Goal: Task Accomplishment & Management: Complete application form

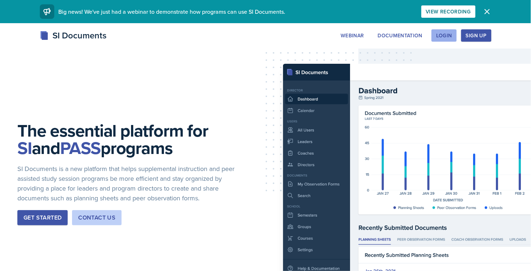
click at [444, 30] on button "Login" at bounding box center [443, 35] width 25 height 12
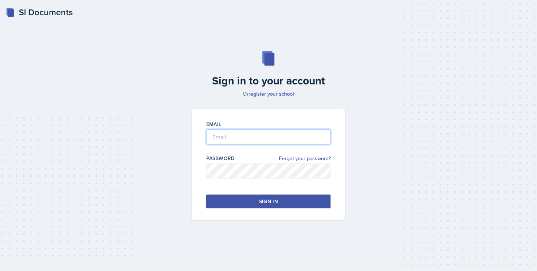
click at [309, 140] on input "email" at bounding box center [268, 136] width 125 height 15
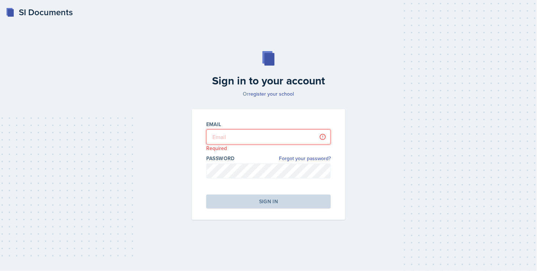
type input "[EMAIL_ADDRESS][DOMAIN_NAME]"
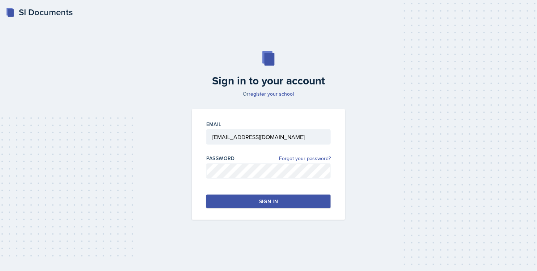
click at [284, 200] on button "Sign in" at bounding box center [268, 201] width 125 height 14
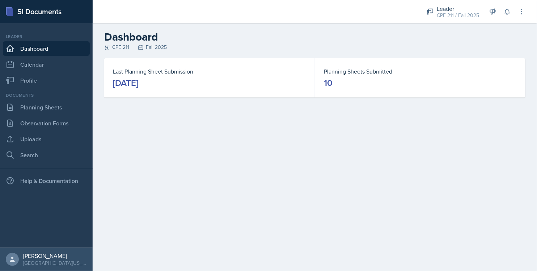
click at [38, 98] on div "Documents Planning Sheets Observation Forms Uploads Search" at bounding box center [46, 127] width 87 height 70
click at [38, 107] on link "Planning Sheets" at bounding box center [46, 107] width 87 height 14
click at [40, 106] on link "Planning Sheets" at bounding box center [46, 107] width 87 height 14
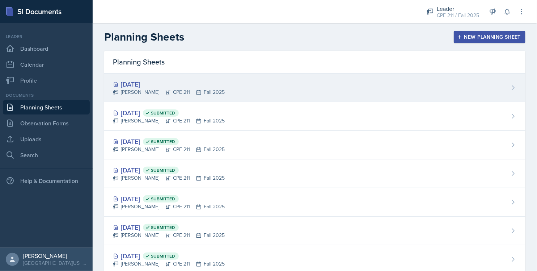
click at [178, 83] on div "[DATE]" at bounding box center [169, 84] width 112 height 10
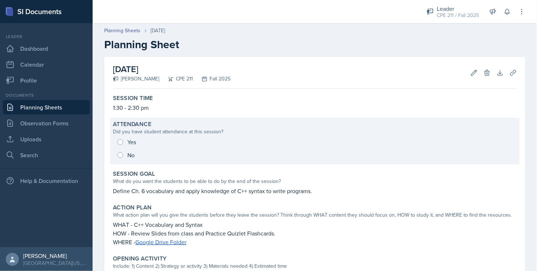
click at [127, 143] on div "Yes No" at bounding box center [315, 148] width 404 height 26
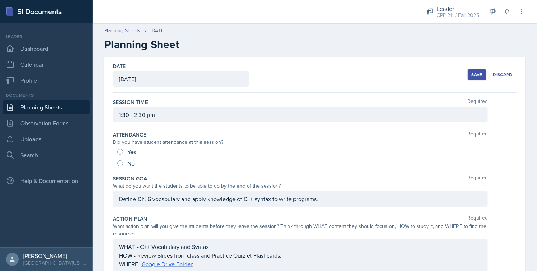
drag, startPoint x: 130, startPoint y: 150, endPoint x: 134, endPoint y: 147, distance: 4.7
click at [130, 151] on span "Yes" at bounding box center [131, 151] width 9 height 7
click at [123, 151] on input "Yes" at bounding box center [120, 152] width 6 height 6
radio input "true"
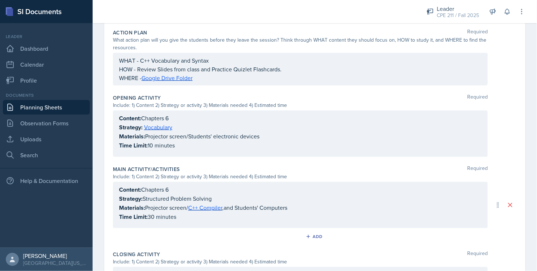
scroll to position [305, 0]
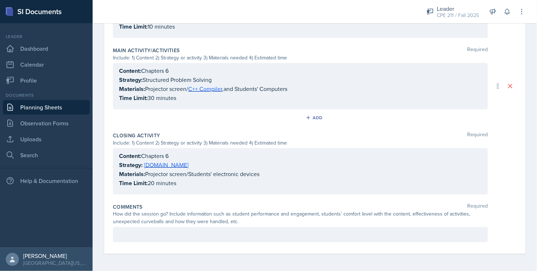
click at [221, 240] on div at bounding box center [300, 234] width 375 height 15
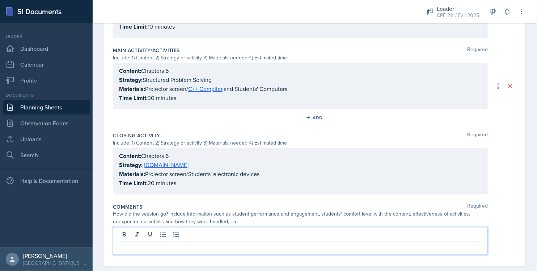
scroll to position [317, 0]
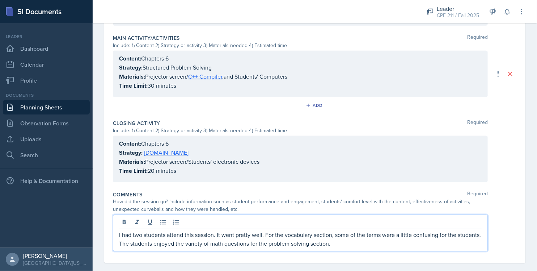
click at [318, 234] on p "I had two students attend this session. It went pretty well. For the vocabulary…" at bounding box center [300, 239] width 363 height 17
click at [353, 242] on p "I had two students attend this session. It went pretty well. For the vocabulary…" at bounding box center [300, 239] width 363 height 17
click at [354, 244] on p "I had two students attend this session. It went pretty well. For the vocabulary…" at bounding box center [300, 239] width 363 height 17
click at [345, 243] on p "I had two students attend this session. It went pretty well. For the vocabulary…" at bounding box center [300, 239] width 363 height 17
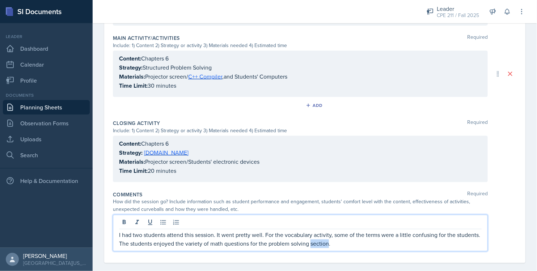
click at [345, 243] on p "I had two students attend this session. It went pretty well. For the vocabulary…" at bounding box center [300, 239] width 363 height 17
drag, startPoint x: 389, startPoint y: 250, endPoint x: 391, endPoint y: 245, distance: 6.1
click at [389, 250] on div "I had two students attend this session. It went pretty well. For the vocabulary…" at bounding box center [300, 233] width 375 height 37
click at [391, 245] on p "I had two students attend this session. It went pretty well. For the vocabulary…" at bounding box center [300, 239] width 363 height 17
click at [381, 246] on p "I had two students attend this session. It went pretty well. For the vocabulary…" at bounding box center [300, 239] width 363 height 17
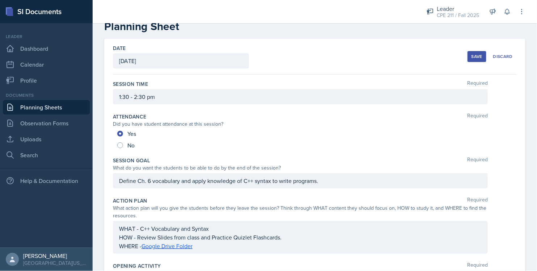
scroll to position [0, 0]
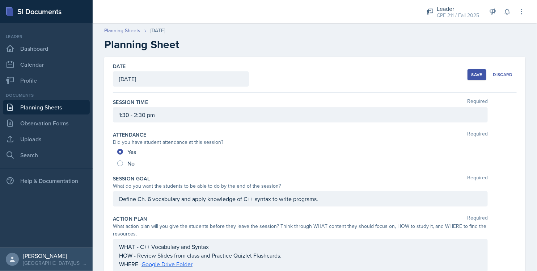
click at [469, 77] on button "Save" at bounding box center [477, 74] width 19 height 11
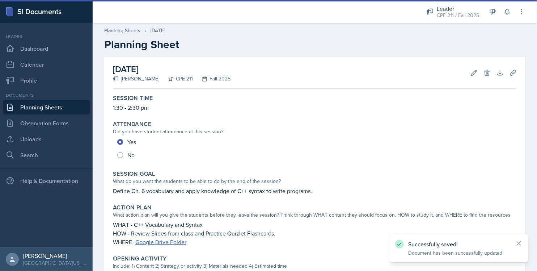
scroll to position [256, 0]
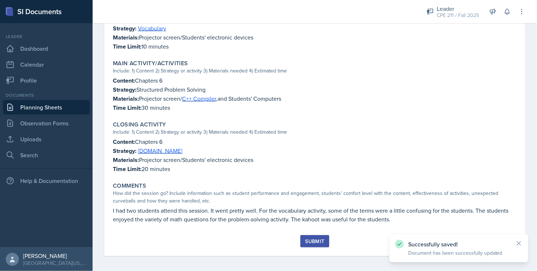
click at [317, 241] on div "Submit" at bounding box center [314, 241] width 19 height 6
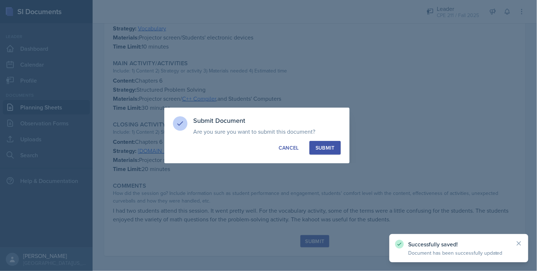
click at [333, 139] on div "Submit Document Are you sure you want to submit this document? This document wi…" at bounding box center [256, 135] width 185 height 56
click at [334, 146] on div "Submit" at bounding box center [325, 147] width 19 height 7
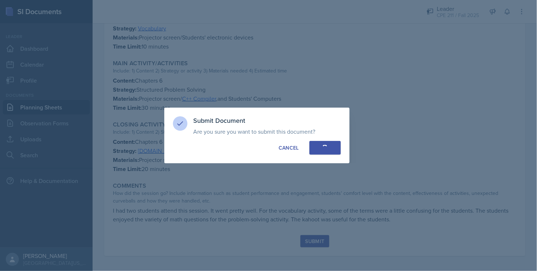
radio input "true"
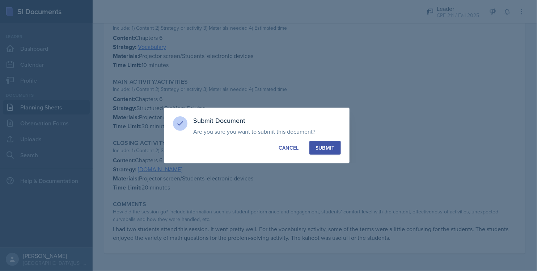
scroll to position [235, 0]
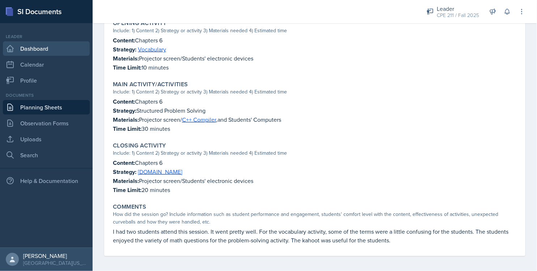
click at [46, 54] on link "Dashboard" at bounding box center [46, 48] width 87 height 14
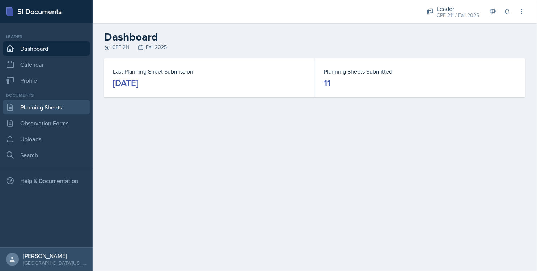
click at [65, 110] on link "Planning Sheets" at bounding box center [46, 107] width 87 height 14
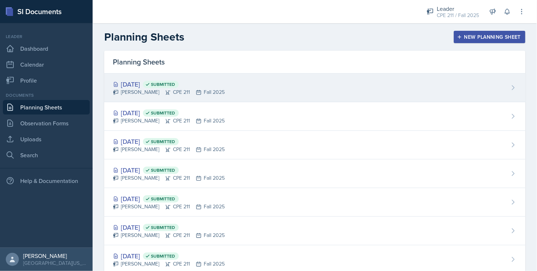
click at [179, 93] on div "[PERSON_NAME] CPE 211 Fall 2025" at bounding box center [169, 92] width 112 height 8
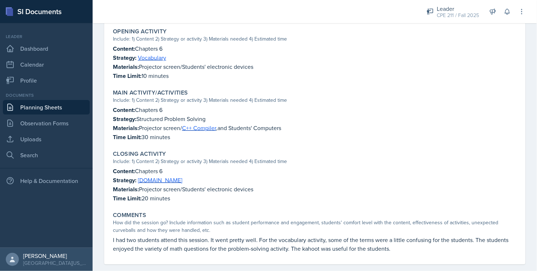
scroll to position [235, 0]
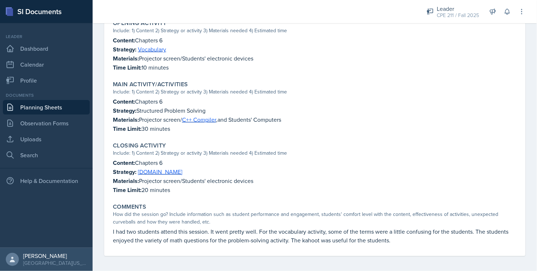
click at [30, 105] on link "Planning Sheets" at bounding box center [46, 107] width 87 height 14
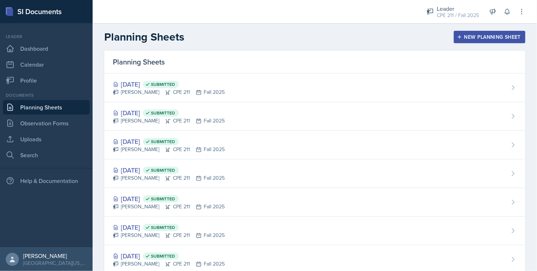
click at [484, 39] on div "New Planning Sheet" at bounding box center [490, 37] width 62 height 6
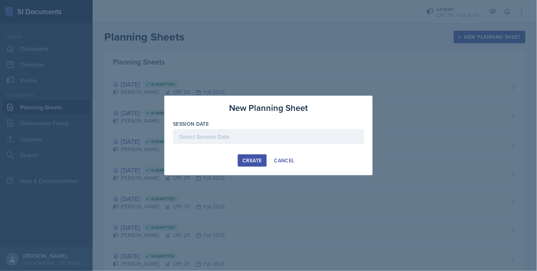
click at [289, 134] on div at bounding box center [268, 136] width 191 height 15
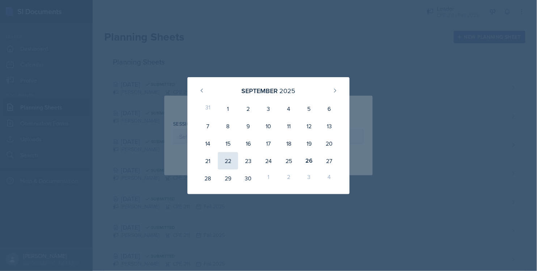
click at [233, 160] on div "22" at bounding box center [228, 160] width 20 height 17
type input "[DATE]"
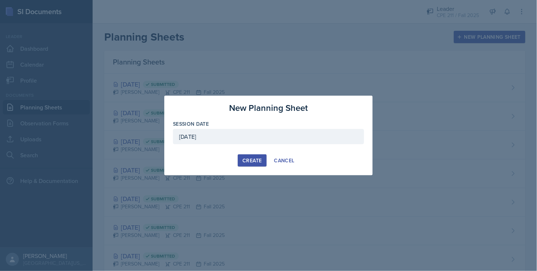
click at [246, 156] on button "Create" at bounding box center [252, 160] width 29 height 12
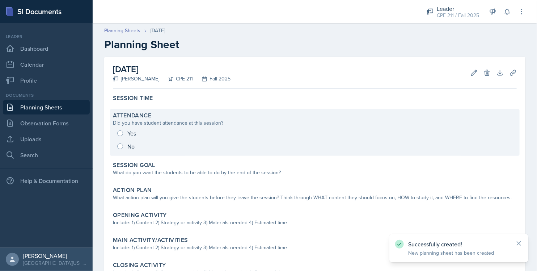
click at [131, 132] on div "Yes No" at bounding box center [315, 140] width 404 height 26
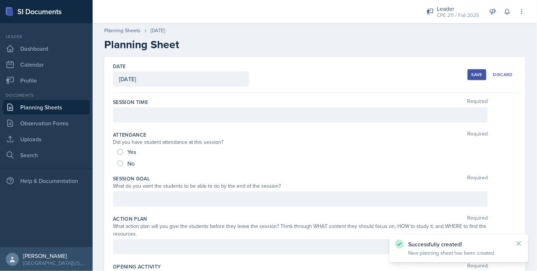
click at [156, 113] on div at bounding box center [300, 114] width 375 height 15
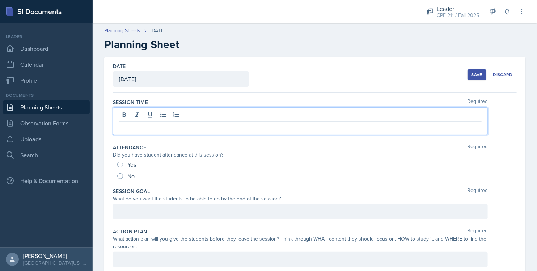
click at [134, 162] on span "Yes" at bounding box center [131, 164] width 9 height 7
click at [123, 162] on input "Yes" at bounding box center [120, 164] width 6 height 6
radio input "true"
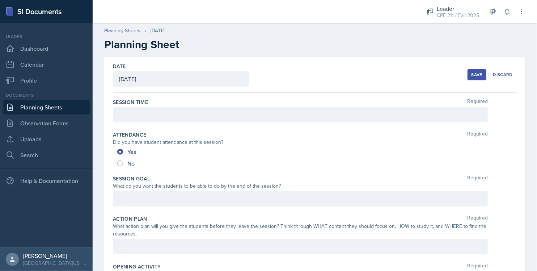
click at [148, 118] on div at bounding box center [300, 114] width 375 height 15
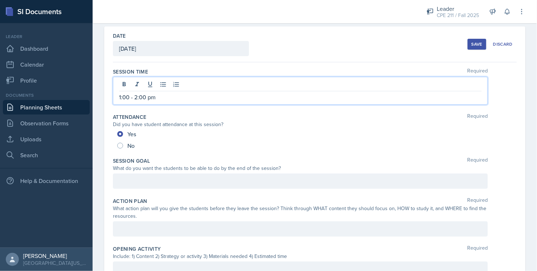
scroll to position [40, 0]
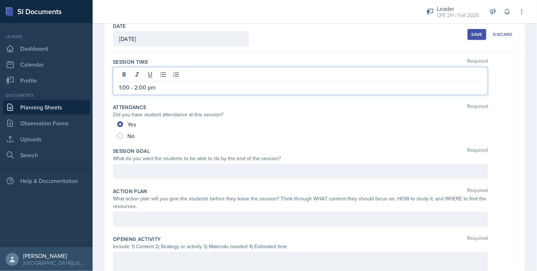
click at [210, 168] on div at bounding box center [300, 171] width 375 height 15
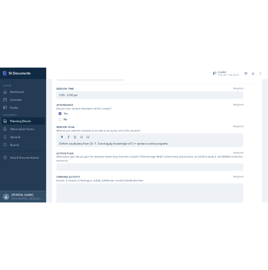
scroll to position [68, 0]
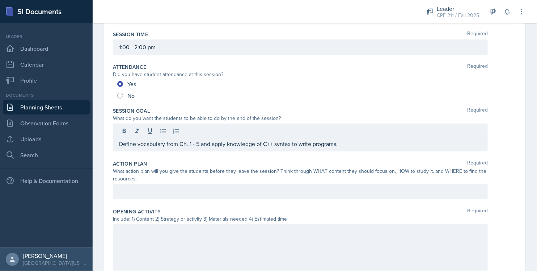
click at [169, 14] on div at bounding box center [252, 11] width 309 height 23
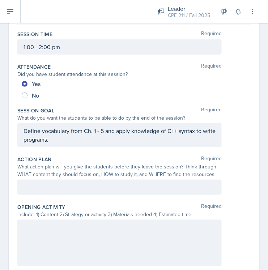
click at [115, 186] on div at bounding box center [119, 187] width 204 height 15
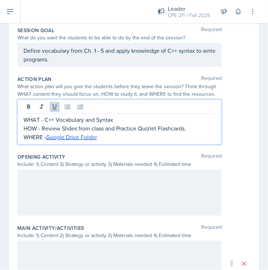
click at [157, 185] on div at bounding box center [119, 193] width 204 height 46
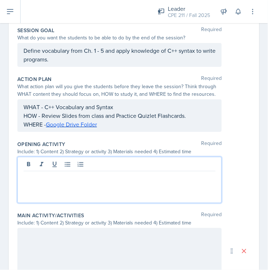
scroll to position [161, 0]
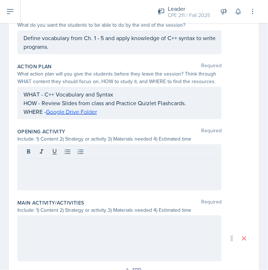
click at [75, 174] on div at bounding box center [119, 167] width 204 height 46
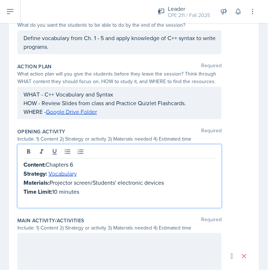
drag, startPoint x: 84, startPoint y: 202, endPoint x: 96, endPoint y: 194, distance: 13.6
click at [96, 194] on div "Content: Chapters 6 Strategy: Vocabulary Materials: Projector screen/Students' …" at bounding box center [120, 182] width 192 height 45
click at [90, 203] on p at bounding box center [120, 201] width 192 height 9
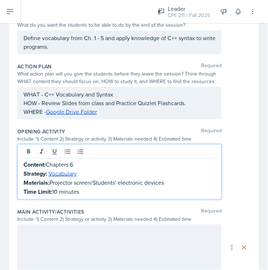
drag, startPoint x: 80, startPoint y: 164, endPoint x: 49, endPoint y: 164, distance: 31.5
click at [49, 164] on p "Content: Chapters 6" at bounding box center [120, 164] width 192 height 9
drag, startPoint x: 80, startPoint y: 174, endPoint x: 49, endPoint y: 173, distance: 31.5
click at [49, 173] on p "Strategy: Vocabulary" at bounding box center [120, 173] width 192 height 9
drag, startPoint x: 177, startPoint y: 182, endPoint x: 51, endPoint y: 182, distance: 126.0
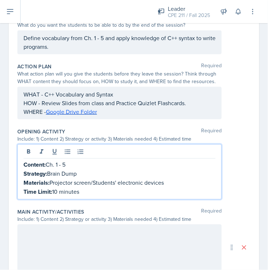
click at [51, 182] on p "Materials: Projector screen/Students' electronic devices" at bounding box center [120, 182] width 192 height 9
drag, startPoint x: 84, startPoint y: 193, endPoint x: 54, endPoint y: 189, distance: 30.6
click at [54, 189] on p "Time Limit: 10 minutes" at bounding box center [120, 191] width 192 height 9
click at [59, 191] on p "Time Limit: 10 minutes" at bounding box center [120, 191] width 192 height 9
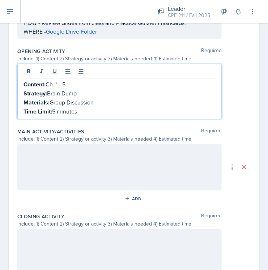
click at [116, 165] on div at bounding box center [119, 167] width 204 height 46
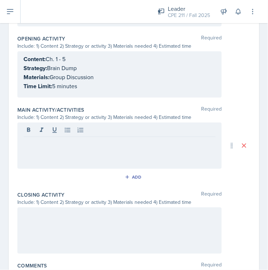
click at [84, 156] on div at bounding box center [119, 146] width 204 height 46
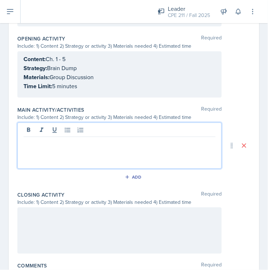
paste div
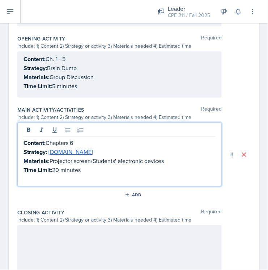
click at [61, 170] on p "Time Limit: 20 minutes" at bounding box center [120, 170] width 192 height 9
drag, startPoint x: 77, startPoint y: 152, endPoint x: 49, endPoint y: 149, distance: 28.0
click at [49, 149] on p "Strategy: [DOMAIN_NAME]" at bounding box center [120, 152] width 192 height 9
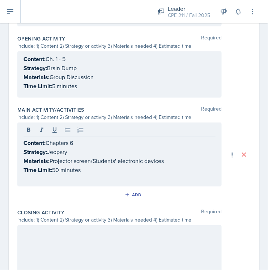
click at [54, 150] on p "Strategy: Jeopary" at bounding box center [120, 152] width 192 height 9
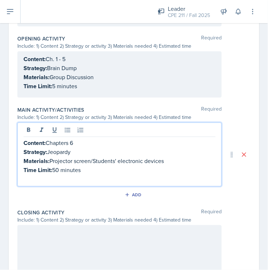
drag, startPoint x: 74, startPoint y: 152, endPoint x: 49, endPoint y: 151, distance: 25.0
click at [49, 151] on p "Strategy: Jeopardy" at bounding box center [120, 152] width 192 height 9
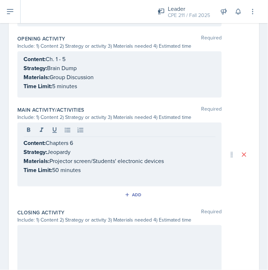
click at [76, 148] on p "Strategy: Jeopardy" at bounding box center [120, 152] width 192 height 9
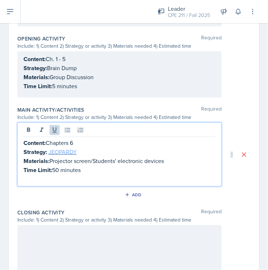
click at [71, 151] on link "JEOPARDY" at bounding box center [62, 152] width 28 height 8
click at [101, 155] on p "Strategy: JEOPARDY" at bounding box center [120, 152] width 192 height 9
click at [88, 139] on p "Content: Chapters 6" at bounding box center [120, 143] width 192 height 9
drag, startPoint x: 77, startPoint y: 153, endPoint x: 49, endPoint y: 151, distance: 28.3
click at [49, 151] on p "Strategy: [PERSON_NAME]" at bounding box center [120, 152] width 192 height 9
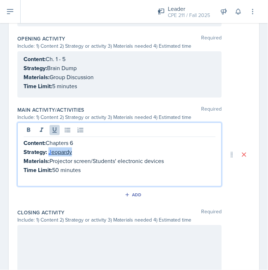
click at [62, 153] on u "J eopardy" at bounding box center [60, 152] width 24 height 8
click at [49, 152] on link "J" at bounding box center [49, 152] width 3 height 8
drag, startPoint x: 77, startPoint y: 153, endPoint x: 49, endPoint y: 150, distance: 28.0
click at [49, 150] on p "Strategy: [PERSON_NAME]" at bounding box center [120, 152] width 192 height 9
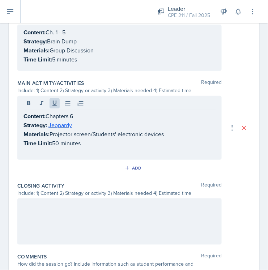
scroll to position [294, 0]
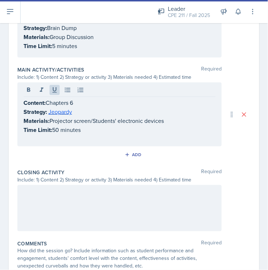
click at [76, 199] on div at bounding box center [119, 208] width 204 height 46
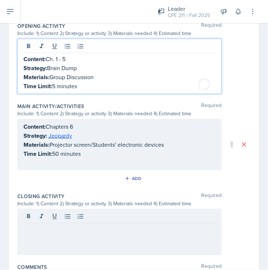
scroll to position [274, 0]
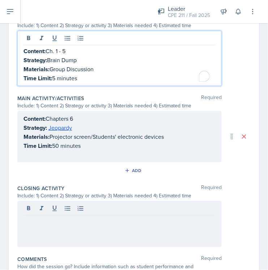
drag, startPoint x: 73, startPoint y: 55, endPoint x: 55, endPoint y: 56, distance: 18.5
click at [53, 56] on p "Strategy: Brain Dump" at bounding box center [120, 60] width 192 height 9
drag, startPoint x: 82, startPoint y: 58, endPoint x: 50, endPoint y: 58, distance: 32.2
click at [50, 58] on p "Strategy: Brain Dump" at bounding box center [120, 60] width 192 height 9
click at [17, 47] on main "Planning Sheets [DATE] Planning Sheet Date [DATE] [DATE] 31 1 2 3 4 5 6 7 8 9 1…" at bounding box center [134, 146] width 268 height 247
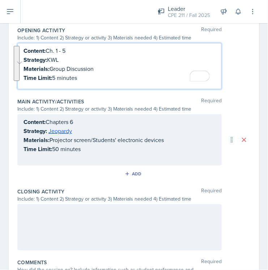
copy div "Content: Ch. 1 - 5 Strategy: KWL Materials: Group Discussion Time Limit: 5 minu…"
click at [94, 231] on div at bounding box center [119, 227] width 204 height 46
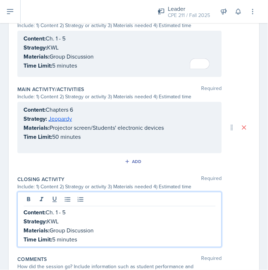
click at [75, 144] on p at bounding box center [120, 146] width 192 height 9
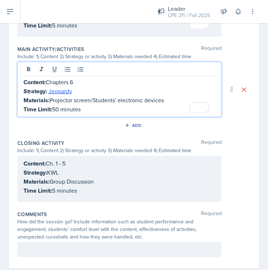
scroll to position [330, 0]
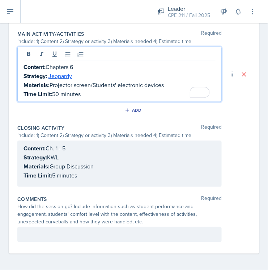
click at [220, 177] on div "Content: Ch. 1 - 5 Strategy: KWL Materials: Group Discussion Time Limit: 5 minu…" at bounding box center [133, 164] width 233 height 46
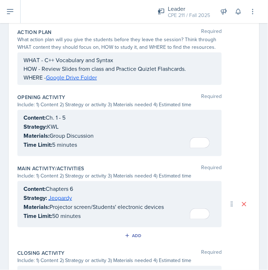
scroll to position [201, 0]
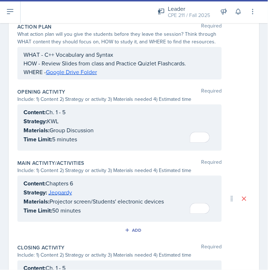
click at [83, 193] on div "Content: Chapters 6 Strategy: Jeopardy Materials: Projector screen/Students' el…" at bounding box center [120, 197] width 192 height 36
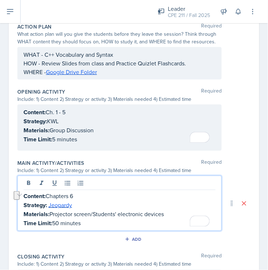
drag, startPoint x: 76, startPoint y: 195, endPoint x: 48, endPoint y: 194, distance: 27.9
click at [48, 194] on p "Content: Chapters 6" at bounding box center [120, 196] width 192 height 9
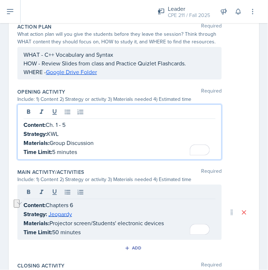
scroll to position [209, 0]
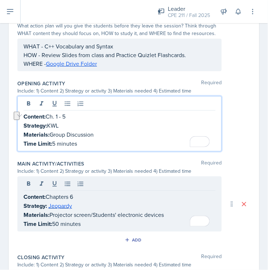
drag, startPoint x: 72, startPoint y: 111, endPoint x: 48, endPoint y: 112, distance: 23.6
click at [48, 112] on p "Content: Ch. 1 - 5" at bounding box center [120, 116] width 192 height 9
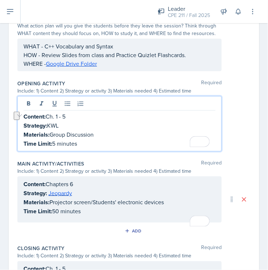
copy p "Ch. 1 - 5"
click at [79, 184] on div "Content: Chapters 6 Strategy: Jeopardy Materials: Projector screen/Students' el…" at bounding box center [119, 200] width 204 height 46
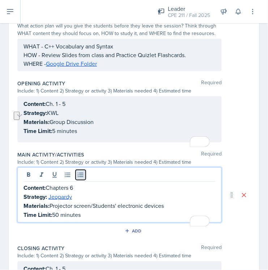
scroll to position [201, 0]
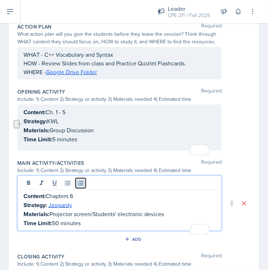
drag, startPoint x: 79, startPoint y: 184, endPoint x: 83, endPoint y: 185, distance: 4.6
click at [79, 185] on icon at bounding box center [80, 183] width 7 height 7
drag, startPoint x: 88, startPoint y: 194, endPoint x: 54, endPoint y: 193, distance: 33.7
click at [54, 193] on p "Content: Chapters 6" at bounding box center [122, 196] width 186 height 9
click at [79, 183] on icon at bounding box center [81, 183] width 6 height 5
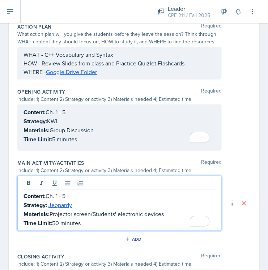
click at [92, 205] on p "Strategy: Jeopardy" at bounding box center [120, 205] width 192 height 9
click at [240, 158] on div "Main Activity/Activities Required Include: 1) Content 2) Strategy or activity 3…" at bounding box center [133, 204] width 233 height 94
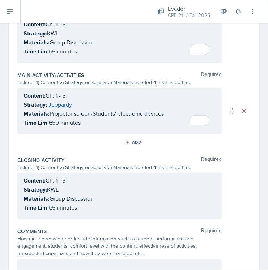
scroll to position [321, 0]
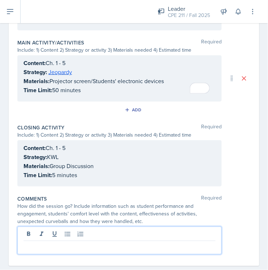
drag, startPoint x: 114, startPoint y: 234, endPoint x: 114, endPoint y: 229, distance: 4.7
click at [114, 243] on p at bounding box center [120, 247] width 192 height 9
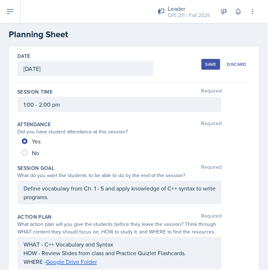
scroll to position [0, 0]
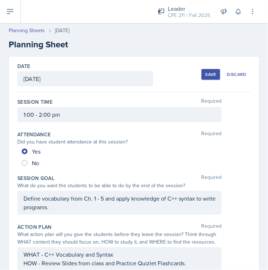
click at [206, 74] on div "Save" at bounding box center [211, 75] width 11 height 6
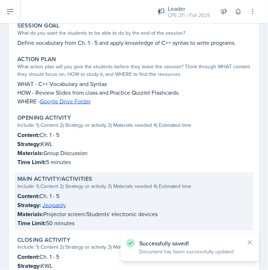
scroll to position [272, 0]
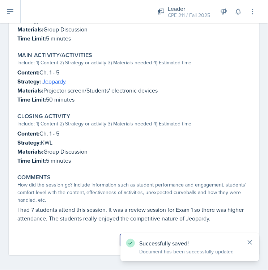
click at [252, 242] on icon at bounding box center [249, 242] width 7 height 7
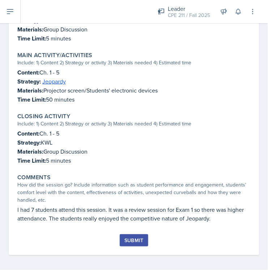
click at [131, 240] on div "Submit" at bounding box center [134, 241] width 19 height 6
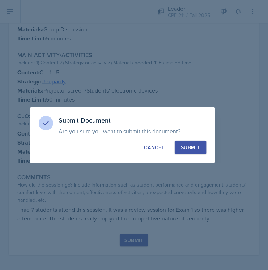
click at [188, 153] on button "Submit" at bounding box center [190, 148] width 31 height 14
radio input "true"
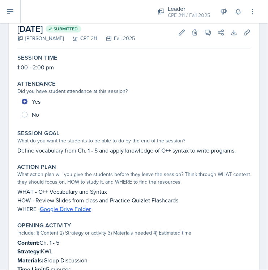
scroll to position [80, 0]
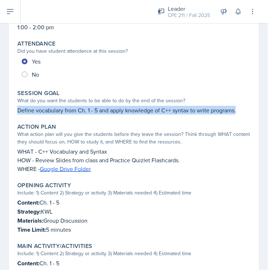
drag, startPoint x: 240, startPoint y: 111, endPoint x: 14, endPoint y: 109, distance: 225.9
click at [14, 109] on div "[DATE] Submitted [PERSON_NAME] CPE 211 Fall 2025 Edit Delete View Comments Comm…" at bounding box center [134, 201] width 251 height 450
copy p "Define vocabulary from Ch. 1 - 5 and apply knowledge of C++ syntax to write pro…"
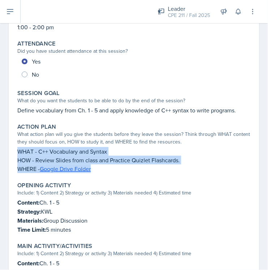
drag, startPoint x: 96, startPoint y: 169, endPoint x: 26, endPoint y: 157, distance: 71.3
click at [10, 152] on div "[DATE] Submitted [PERSON_NAME] CPE 211 Fall 2025 Edit Delete View Comments Comm…" at bounding box center [134, 201] width 251 height 450
copy div "WHAT - C++ Vocabulary and Syntax HOW - Review Slides from class and Practice Qu…"
drag, startPoint x: 92, startPoint y: 230, endPoint x: 18, endPoint y: 203, distance: 78.4
click at [17, 203] on div "Content: Ch. 1 - 5 Strategy: KWL Materials: Group Discussion Time Limit: 5 minu…" at bounding box center [133, 216] width 233 height 36
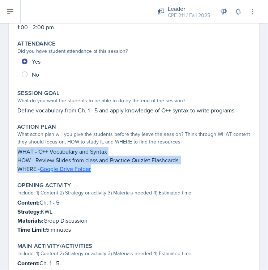
copy div "Content: Ch. 1 - 5 Strategy: KWL Materials: Group Discussion Time Limit: 5 minu…"
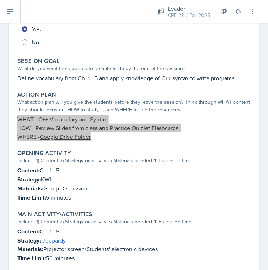
scroll to position [161, 0]
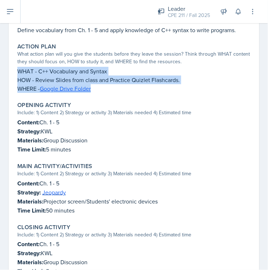
drag, startPoint x: 88, startPoint y: 211, endPoint x: 15, endPoint y: 183, distance: 78.1
click at [15, 183] on div "Main Activity/Activities Include: 1) Content 2) Strategy or activity 3) Materia…" at bounding box center [133, 189] width 239 height 58
copy div "Content: Ch. 1 - 5 Strategy: Jeopardy Materials: Projector screen/Students' ele…"
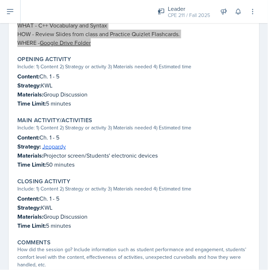
scroll to position [241, 0]
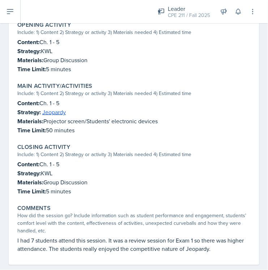
drag, startPoint x: 46, startPoint y: 183, endPoint x: 15, endPoint y: 160, distance: 38.8
click at [15, 160] on div "Closing Activity Include: 1) Content 2) Strategy or activity 3) Materials neede…" at bounding box center [133, 170] width 239 height 58
copy div "Content: Ch. 1 - 5 Strategy: KWL Materials: Group Discussion Time Limit: 5 minu…"
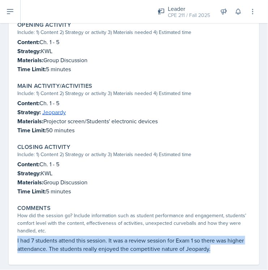
drag, startPoint x: 231, startPoint y: 246, endPoint x: 12, endPoint y: 237, distance: 218.5
click at [12, 237] on div "[DATE] Submitted [PERSON_NAME] CPE 211 Fall 2025 Edit Delete View Comments Comm…" at bounding box center [134, 41] width 251 height 450
copy p "I had 7 students attend this session. It was a review session for Exam 1 so the…"
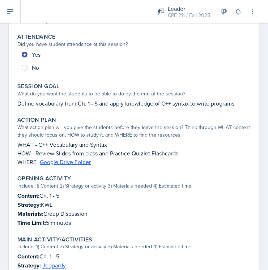
scroll to position [0, 0]
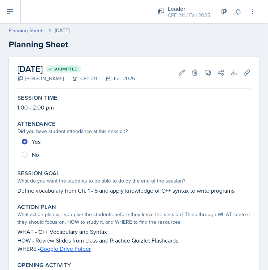
click at [40, 29] on link "Planning Sheets" at bounding box center [27, 31] width 36 height 8
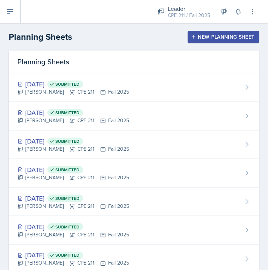
click at [223, 35] on div "New Planning Sheet" at bounding box center [224, 37] width 62 height 6
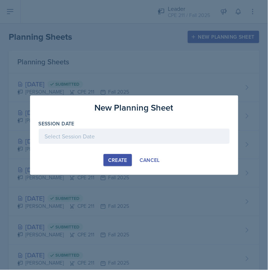
click at [125, 134] on div at bounding box center [134, 136] width 191 height 15
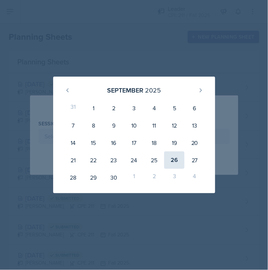
click at [172, 159] on div "26" at bounding box center [174, 160] width 20 height 17
type input "[DATE]"
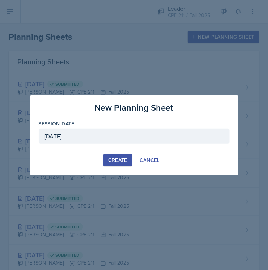
click at [116, 160] on div "Create" at bounding box center [117, 160] width 19 height 6
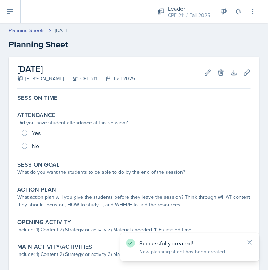
click at [48, 109] on div "Session Time Attendance Did you have student attendance at this session? Yes No…" at bounding box center [133, 214] width 233 height 245
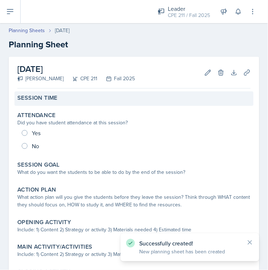
click at [57, 100] on label "Session Time" at bounding box center [37, 97] width 40 height 7
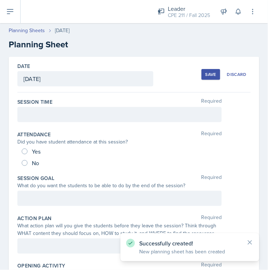
click at [55, 113] on div at bounding box center [119, 114] width 204 height 15
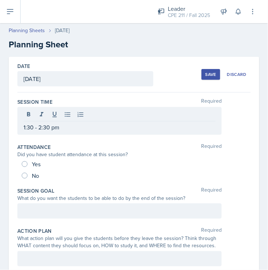
click at [66, 210] on div at bounding box center [119, 211] width 204 height 15
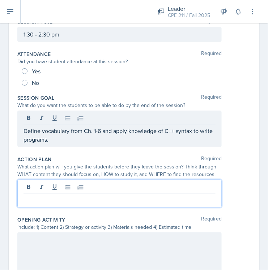
click at [71, 196] on p at bounding box center [120, 200] width 192 height 9
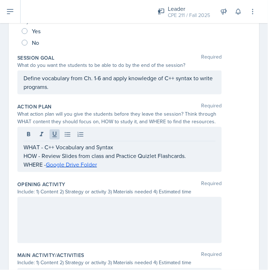
click at [94, 210] on div at bounding box center [119, 220] width 204 height 46
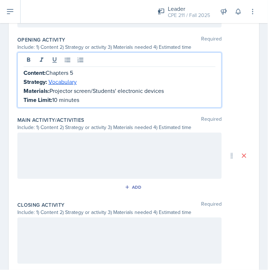
scroll to position [254, 0]
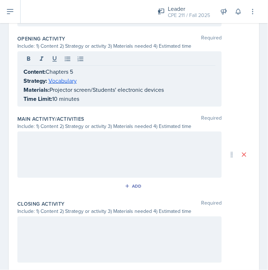
click at [127, 159] on div at bounding box center [119, 155] width 204 height 46
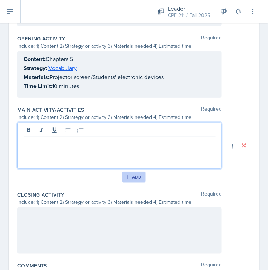
scroll to position [266, 0]
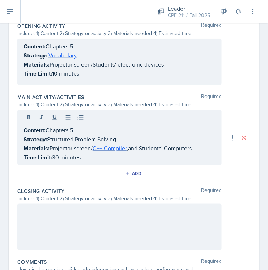
click at [151, 237] on div at bounding box center [119, 227] width 204 height 46
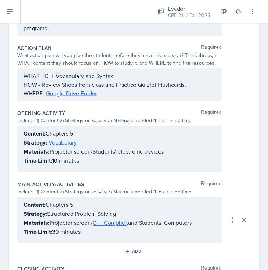
scroll to position [0, 0]
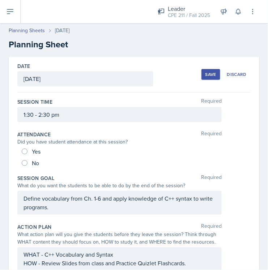
click at [204, 80] on button "Save" at bounding box center [211, 74] width 19 height 11
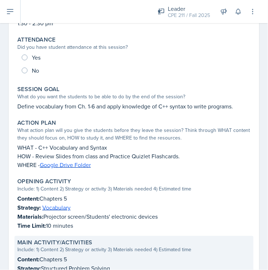
scroll to position [121, 0]
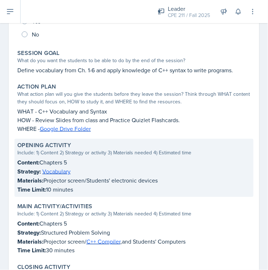
click at [81, 174] on p "Strategy: Vocabulary" at bounding box center [133, 171] width 233 height 9
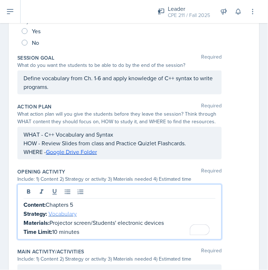
drag, startPoint x: 82, startPoint y: 201, endPoint x: 64, endPoint y: 210, distance: 19.6
click at [62, 210] on p "Strategy: Vocabulary" at bounding box center [120, 214] width 192 height 9
click at [85, 202] on p "Content: Chapters 5" at bounding box center [120, 205] width 192 height 9
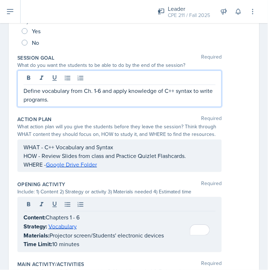
click at [96, 87] on p "Define vocabulary from Ch. 1-6 and apply knowledge of C++ syntax to write progr…" at bounding box center [120, 95] width 192 height 17
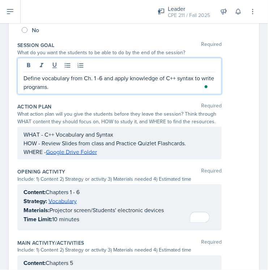
click at [99, 77] on p "Define vocabulary from Ch. 1 -6 and apply knowledge of C++ syntax to write prog…" at bounding box center [120, 82] width 192 height 17
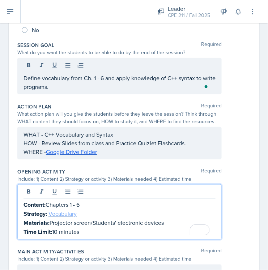
drag, startPoint x: 82, startPoint y: 202, endPoint x: 62, endPoint y: 209, distance: 22.0
click at [60, 211] on p "Strategy: Vocabulary" at bounding box center [120, 214] width 192 height 9
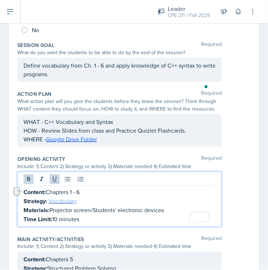
scroll to position [121, 0]
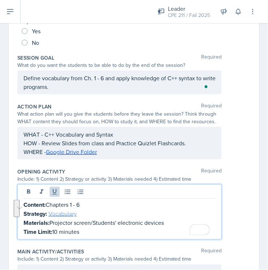
click at [72, 210] on link "Vocabulary" at bounding box center [62, 214] width 28 height 8
drag, startPoint x: 96, startPoint y: 217, endPoint x: 66, endPoint y: 218, distance: 30.0
click at [60, 215] on p "Strategy: Vocabulary" at bounding box center [120, 214] width 192 height 9
click at [97, 216] on p "Strategy: Vocabulary" at bounding box center [120, 214] width 192 height 9
click at [90, 215] on p "Strategy: Vocabulary" at bounding box center [120, 214] width 192 height 9
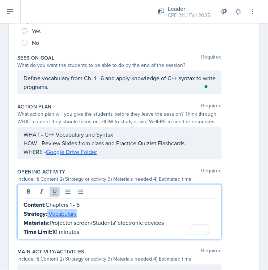
drag, startPoint x: 91, startPoint y: 214, endPoint x: 47, endPoint y: 211, distance: 43.5
click at [47, 211] on p "Strategy: Vocabulary" at bounding box center [120, 214] width 192 height 9
click at [89, 214] on p "Strategy: Vocabulary" at bounding box center [120, 214] width 192 height 9
click at [87, 212] on p "Strategy: Vocabulary" at bounding box center [120, 214] width 192 height 9
drag, startPoint x: 88, startPoint y: 213, endPoint x: 50, endPoint y: 213, distance: 38.4
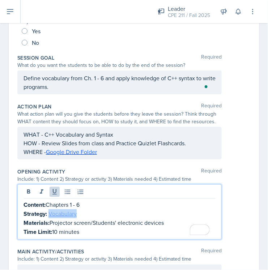
click at [49, 213] on p "Strategy: Vocabulary" at bounding box center [120, 214] width 192 height 9
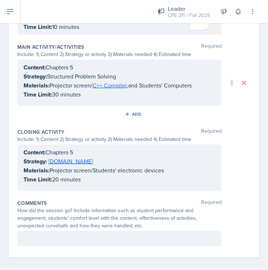
scroll to position [330, 0]
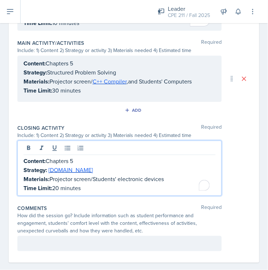
drag, startPoint x: 74, startPoint y: 157, endPoint x: 64, endPoint y: 159, distance: 10.7
click at [63, 159] on div "Content: Chapters 5 Strategy: [DOMAIN_NAME] Materials: Projector screen/Student…" at bounding box center [120, 175] width 192 height 36
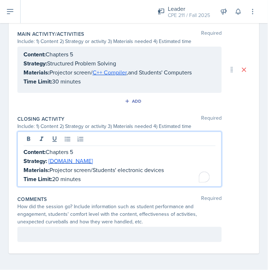
scroll to position [321, 0]
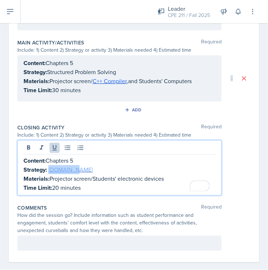
drag, startPoint x: 80, startPoint y: 170, endPoint x: 49, endPoint y: 170, distance: 30.4
click at [49, 170] on p "Strategy: [DOMAIN_NAME]" at bounding box center [120, 169] width 192 height 9
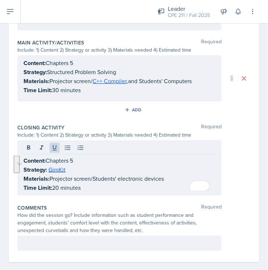
drag, startPoint x: 131, startPoint y: 206, endPoint x: 123, endPoint y: 208, distance: 8.2
click at [129, 204] on div "Comments Required" at bounding box center [133, 207] width 233 height 7
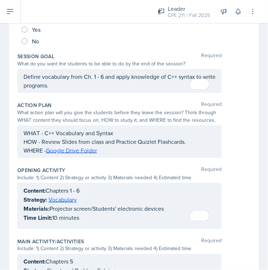
scroll to position [161, 0]
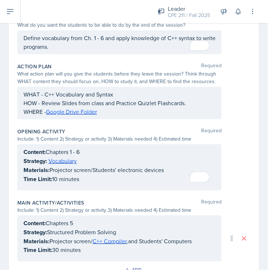
click at [78, 222] on p "Content: Chapters 5" at bounding box center [120, 223] width 192 height 9
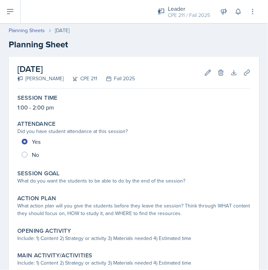
drag, startPoint x: 69, startPoint y: 100, endPoint x: 64, endPoint y: 94, distance: 8.2
click at [67, 99] on div "Session Time" at bounding box center [133, 97] width 233 height 7
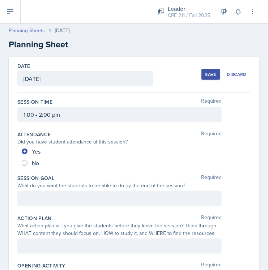
click at [33, 26] on header "Planning Sheets Sep 22nd, 2025 Planning Sheet" at bounding box center [134, 39] width 268 height 39
click at [37, 30] on link "Planning Sheets" at bounding box center [27, 31] width 36 height 8
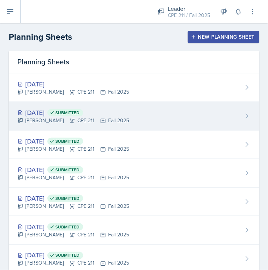
click at [59, 117] on div "[DATE] Submitted [PERSON_NAME] CPE 211 Fall 2025" at bounding box center [73, 116] width 112 height 17
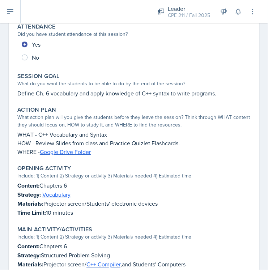
scroll to position [121, 0]
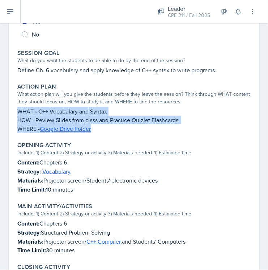
drag, startPoint x: 107, startPoint y: 129, endPoint x: 10, endPoint y: 108, distance: 99.2
click at [10, 108] on div "[DATE] Submitted [PERSON_NAME] CPE 211 Fall 2025 Edit Delete View Comments Comm…" at bounding box center [134, 165] width 251 height 458
copy div "WHAT - C++ Vocabulary and Syntax HOW - Review Slides from class and Practice Qu…"
drag, startPoint x: 81, startPoint y: 188, endPoint x: 17, endPoint y: 166, distance: 67.6
click at [17, 166] on div "Content: Chapters 6 Strategy: Vocabulary Materials: Projector screen/Students' …" at bounding box center [133, 176] width 233 height 36
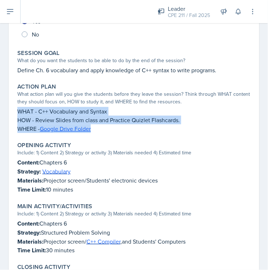
copy div "Content: Chapters 6 Strategy: Vocabulary Materials: Projector screen/Students' …"
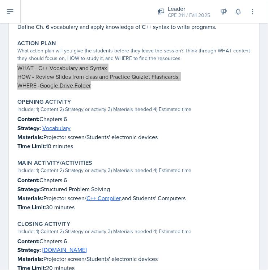
scroll to position [201, 0]
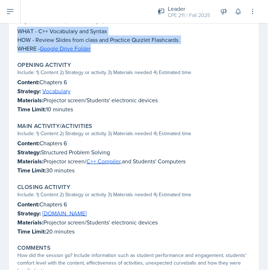
drag, startPoint x: 92, startPoint y: 231, endPoint x: 20, endPoint y: 203, distance: 77.4
click at [21, 204] on div "Content: Chapters 6 Strategy: [DOMAIN_NAME] Materials: Projector screen/Student…" at bounding box center [133, 218] width 233 height 36
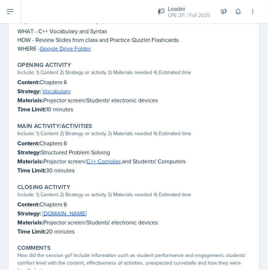
click at [18, 201] on strong "Content:" at bounding box center [28, 205] width 22 height 8
drag, startPoint x: 21, startPoint y: 201, endPoint x: 92, endPoint y: 235, distance: 79.3
click at [92, 236] on div "Closing Activity Include: 1) Content 2) Strategy or activity 3) Materials neede…" at bounding box center [133, 210] width 239 height 58
copy div "Content: Chapters 6 Strategy: [DOMAIN_NAME] Materials: Projector screen/Student…"
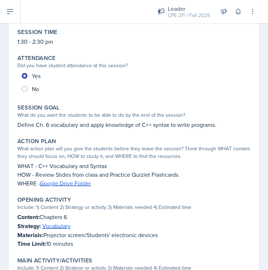
scroll to position [0, 0]
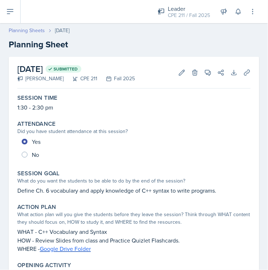
click at [34, 32] on link "Planning Sheets" at bounding box center [27, 31] width 36 height 8
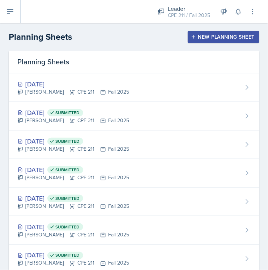
click at [182, 43] on div "Planning Sheets New Planning Sheet" at bounding box center [134, 36] width 268 height 13
click at [204, 38] on div "New Planning Sheet" at bounding box center [224, 37] width 62 height 6
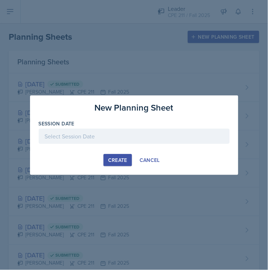
click at [119, 132] on div at bounding box center [134, 136] width 191 height 15
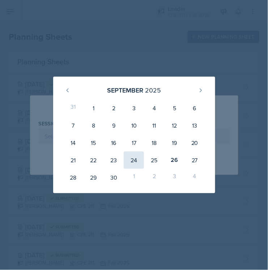
click at [140, 163] on div "24" at bounding box center [134, 160] width 20 height 17
type input "[DATE]"
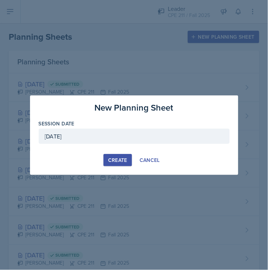
click at [129, 161] on button "Create" at bounding box center [118, 160] width 29 height 12
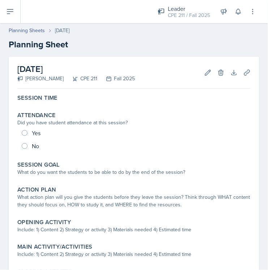
click at [77, 92] on div "Session Time" at bounding box center [133, 99] width 239 height 14
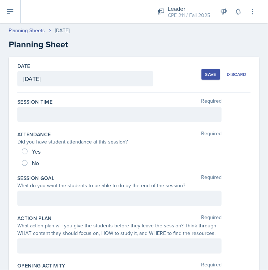
click at [68, 114] on div at bounding box center [119, 114] width 204 height 15
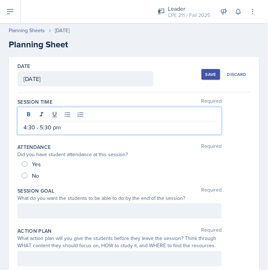
click at [35, 163] on span "Yes" at bounding box center [36, 164] width 9 height 7
click at [28, 163] on input "Yes" at bounding box center [25, 164] width 6 height 6
radio input "true"
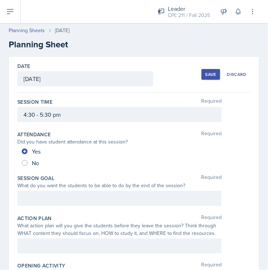
click at [38, 197] on div at bounding box center [119, 198] width 204 height 15
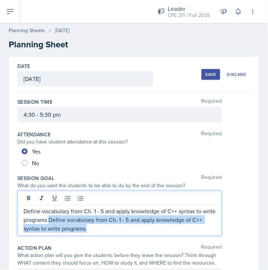
drag, startPoint x: 104, startPoint y: 231, endPoint x: 62, endPoint y: 217, distance: 44.0
click at [62, 217] on p "Define vocabulary from Ch. 1 - 5 and apply knowledge of C++ syntax to write pro…" at bounding box center [120, 220] width 192 height 26
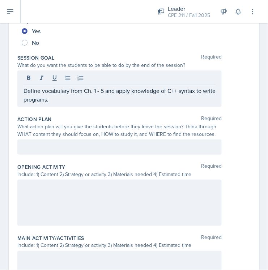
click at [102, 145] on p at bounding box center [120, 147] width 192 height 9
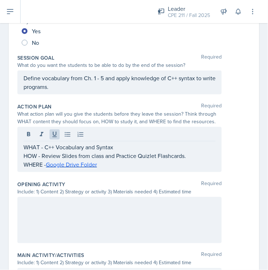
click at [132, 227] on div at bounding box center [119, 220] width 204 height 46
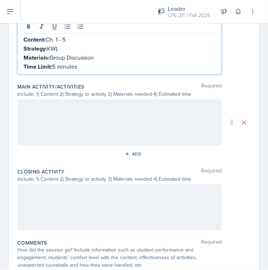
scroll to position [294, 0]
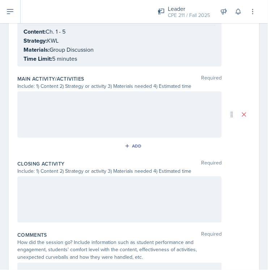
click at [92, 106] on div at bounding box center [119, 115] width 204 height 46
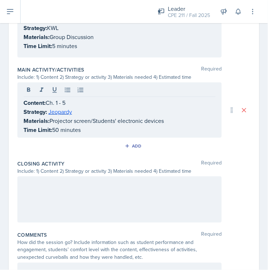
click at [114, 199] on div at bounding box center [119, 200] width 204 height 46
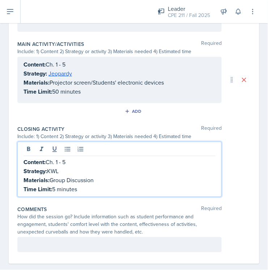
scroll to position [330, 0]
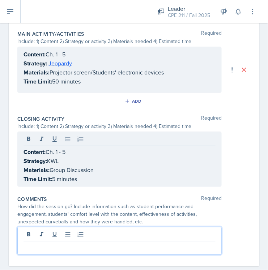
click at [126, 243] on p at bounding box center [120, 247] width 192 height 9
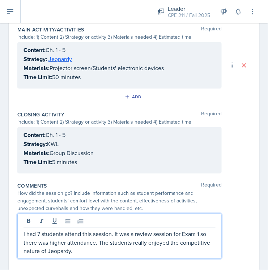
click at [206, 235] on p "I had 7 students attend this session. It was a review session for Exam 1 so the…" at bounding box center [120, 243] width 192 height 26
click at [207, 235] on p "I had 7 students attend this session. It was a review session for Exam 1 so the…" at bounding box center [120, 243] width 192 height 26
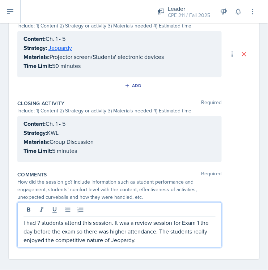
scroll to position [351, 0]
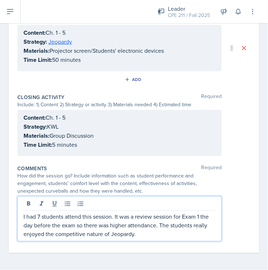
click at [41, 218] on p "I had 7 students attend this session. It was a review session for Exam 1 the da…" at bounding box center [120, 225] width 192 height 26
click at [163, 235] on p "I had 12 students attend this session. It was a review session for Exam 1 the d…" at bounding box center [120, 225] width 192 height 26
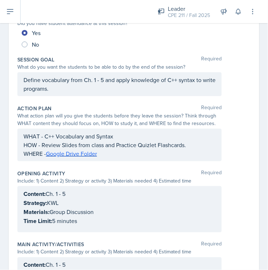
scroll to position [0, 0]
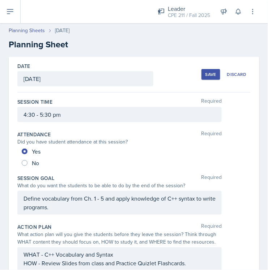
click at [206, 74] on div "Save" at bounding box center [211, 75] width 11 height 6
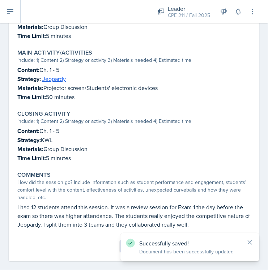
scroll to position [280, 0]
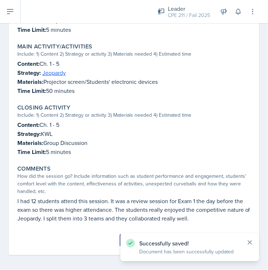
click at [251, 244] on icon at bounding box center [249, 242] width 7 height 7
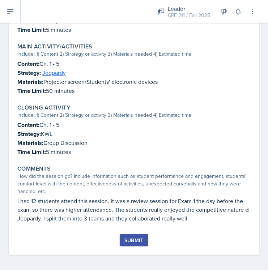
click at [132, 240] on div "Submit" at bounding box center [134, 241] width 19 height 6
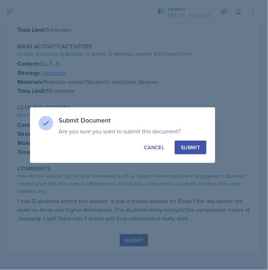
click at [188, 140] on div "Submit Document Are you sure you want to submit this document? This document wi…" at bounding box center [122, 135] width 185 height 56
click at [187, 148] on div "Submit" at bounding box center [190, 147] width 19 height 7
radio input "true"
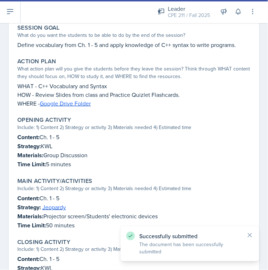
scroll to position [0, 0]
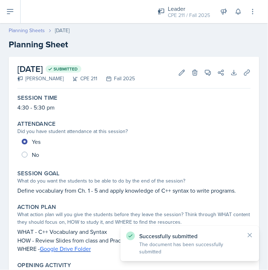
click at [29, 28] on link "Planning Sheets" at bounding box center [27, 31] width 36 height 8
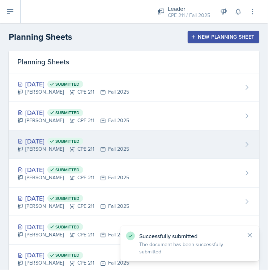
click at [62, 143] on div "Sep 19th, 2025 Submitted" at bounding box center [73, 141] width 112 height 10
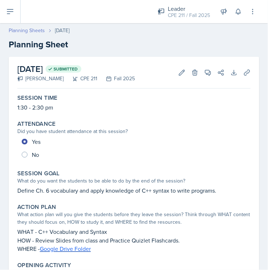
click at [31, 29] on link "Planning Sheets" at bounding box center [27, 31] width 36 height 8
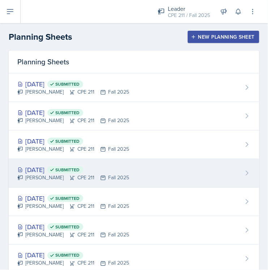
click at [109, 177] on div "Ella Deaton CPE 211 Fall 2025" at bounding box center [73, 178] width 112 height 8
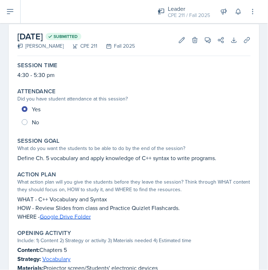
scroll to position [40, 0]
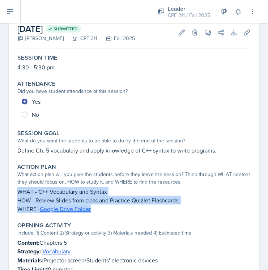
drag, startPoint x: 111, startPoint y: 210, endPoint x: 14, endPoint y: 189, distance: 99.3
click at [14, 189] on div "Action Plan What action plan will you give the students before they leave the s…" at bounding box center [133, 189] width 239 height 56
copy div "WHAT - C++ Vocabulary and Syntax HOW - Review Slides from class and Practice Qu…"
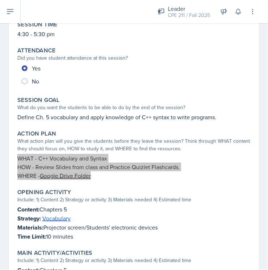
scroll to position [80, 0]
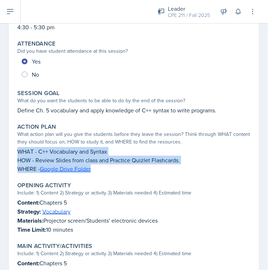
drag, startPoint x: 82, startPoint y: 230, endPoint x: 5, endPoint y: 198, distance: 82.7
click at [5, 198] on div "September 17th, 2025 Submitted Ella Deaton CPE 211 Fall 2025 Edit Delete View C…" at bounding box center [134, 218] width 268 height 484
copy div "Content: Chapters 5 Strategy: Vocabulary Materials: Projector screen/Students' …"
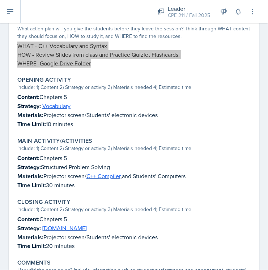
scroll to position [201, 0]
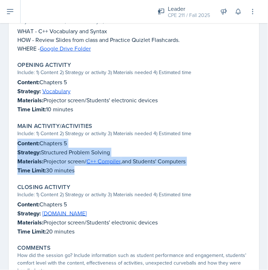
drag, startPoint x: 82, startPoint y: 169, endPoint x: 13, endPoint y: 141, distance: 74.3
click at [13, 141] on div "September 17th, 2025 Submitted Ella Deaton CPE 211 Fall 2025 Edit Delete View C…" at bounding box center [134, 89] width 251 height 467
copy div "Content: Chapters 5 Strategy: Structured Problem Solving Materials: Projector s…"
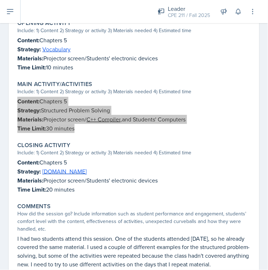
scroll to position [277, 0]
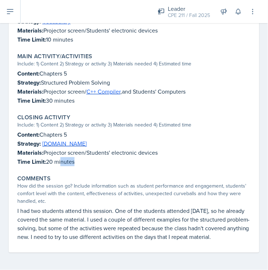
drag, startPoint x: 74, startPoint y: 157, endPoint x: 60, endPoint y: 153, distance: 15.0
click at [60, 157] on p "Time Limit: 20 minutes" at bounding box center [133, 161] width 233 height 9
drag, startPoint x: 96, startPoint y: 155, endPoint x: 15, endPoint y: 128, distance: 85.5
click at [15, 128] on div "Closing Activity Include: 1) Content 2) Strategy or activity 3) Materials neede…" at bounding box center [133, 140] width 239 height 58
copy div "Content: Chapters 5 Strategy: [DOMAIN_NAME] Materials: Projector screen/Student…"
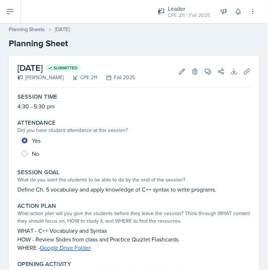
scroll to position [0, 0]
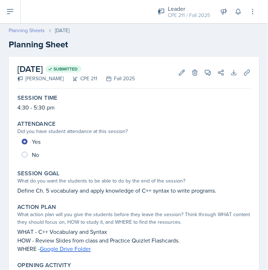
click at [32, 33] on link "Planning Sheets" at bounding box center [27, 31] width 36 height 8
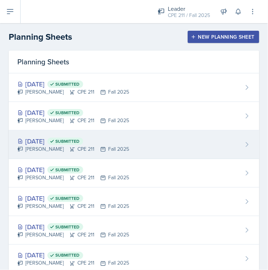
click at [69, 152] on icon at bounding box center [72, 150] width 6 height 6
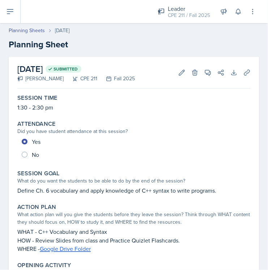
drag, startPoint x: 189, startPoint y: 188, endPoint x: 196, endPoint y: 191, distance: 8.1
click at [189, 188] on p "Define Ch. 6 vocabulary and apply knowledge of C++ syntax to write programs." at bounding box center [133, 190] width 233 height 9
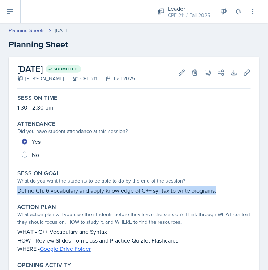
drag, startPoint x: 219, startPoint y: 189, endPoint x: 18, endPoint y: 189, distance: 201.2
click at [18, 189] on p "Define Ch. 6 vocabulary and apply knowledge of C++ syntax to write programs." at bounding box center [133, 190] width 233 height 9
copy p "Define Ch. 6 vocabulary and apply knowledge of C++ syntax to write programs."
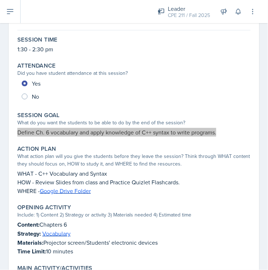
scroll to position [80, 0]
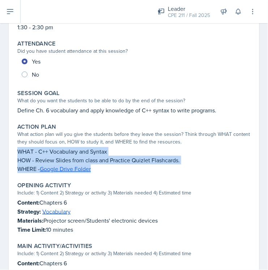
drag, startPoint x: 103, startPoint y: 171, endPoint x: 17, endPoint y: 152, distance: 88.0
click at [17, 152] on div "WHAT - C++ Vocabulary and Syntax HOW - Review Slides from class and Practice Qu…" at bounding box center [133, 160] width 233 height 26
copy div "WHAT - C++ Vocabulary and Syntax HOW - Review Slides from class and Practice Qu…"
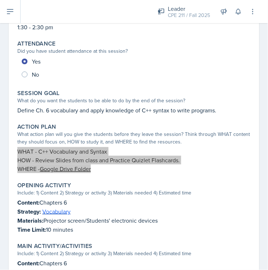
scroll to position [121, 0]
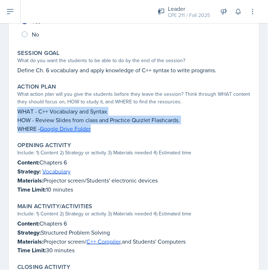
drag, startPoint x: 81, startPoint y: 189, endPoint x: 11, endPoint y: 164, distance: 74.8
click at [12, 163] on div "September 19th, 2025 Submitted Ella Deaton CPE 211 Fall 2025 Edit Delete View C…" at bounding box center [134, 165] width 251 height 458
copy div "Content: Chapters 6 Strategy: Vocabulary Materials: Projector screen/Students' …"
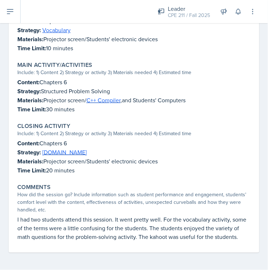
scroll to position [268, 0]
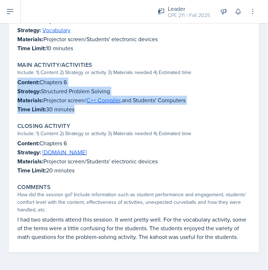
drag, startPoint x: 85, startPoint y: 107, endPoint x: 11, endPoint y: 76, distance: 80.9
click at [11, 76] on div "September 19th, 2025 Submitted Ella Deaton CPE 211 Fall 2025 Edit Delete View C…" at bounding box center [134, 24] width 251 height 458
copy div "Content: Chapters 6 Strategy: Structured Problem Solving Materials: Projector s…"
drag, startPoint x: 84, startPoint y: 165, endPoint x: 18, endPoint y: 134, distance: 72.7
click at [18, 139] on div "Content: Chapters 6 Strategy: Kahoot.it Materials: Projector screen/Students' e…" at bounding box center [133, 157] width 233 height 36
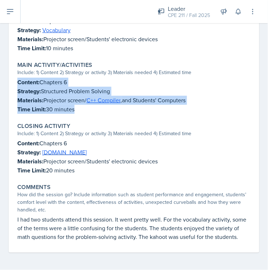
copy div "Content: Chapters 6 Strategy: Kahoot.it Materials: Projector screen/Students' e…"
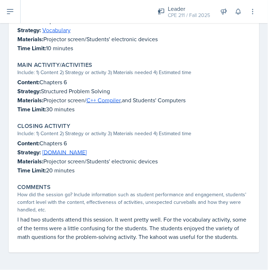
drag, startPoint x: 138, startPoint y: 174, endPoint x: 159, endPoint y: 183, distance: 22.9
click at [142, 181] on div "Comments How did the session go? Include information such as student performanc…" at bounding box center [133, 212] width 239 height 63
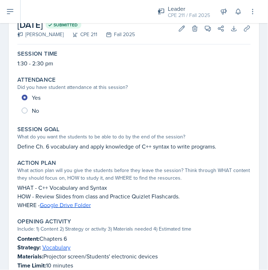
scroll to position [27, 0]
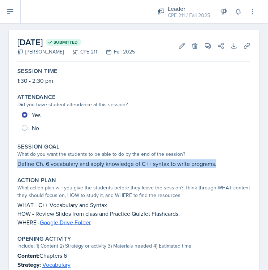
drag, startPoint x: 211, startPoint y: 164, endPoint x: 15, endPoint y: 164, distance: 196.2
click at [16, 163] on div "Session Goal What do you want the students to be able to do by the end of the s…" at bounding box center [133, 155] width 239 height 31
copy p "Define Ch. 6 vocabulary and apply knowledge of C++ syntax to write programs."
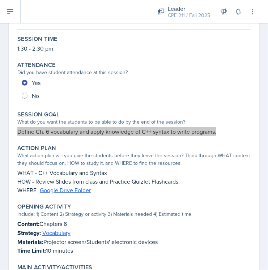
scroll to position [67, 0]
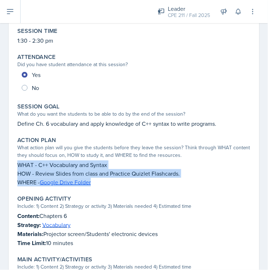
drag, startPoint x: 101, startPoint y: 181, endPoint x: 7, endPoint y: 167, distance: 95.2
click at [9, 166] on div "September 19th, 2025 Submitted Ella Deaton CPE 211 Fall 2025 Edit Delete View C…" at bounding box center [134, 219] width 251 height 458
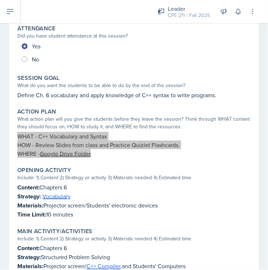
scroll to position [107, 0]
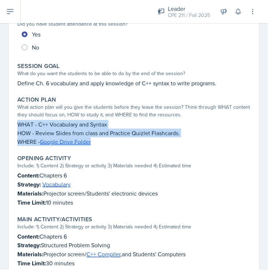
drag, startPoint x: 85, startPoint y: 202, endPoint x: 5, endPoint y: 189, distance: 80.8
click at [18, 178] on div "Content: Chapters 6 Strategy: Vocabulary Materials: Projector screen/Students' …" at bounding box center [133, 189] width 233 height 36
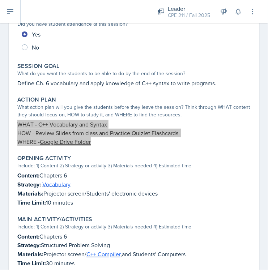
scroll to position [228, 0]
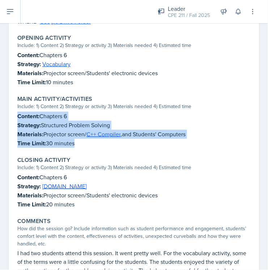
drag, startPoint x: 29, startPoint y: 142, endPoint x: 12, endPoint y: 118, distance: 29.5
click at [12, 118] on div "September 19th, 2025 Submitted Ella Deaton CPE 211 Fall 2025 Edit Delete View C…" at bounding box center [134, 58] width 251 height 458
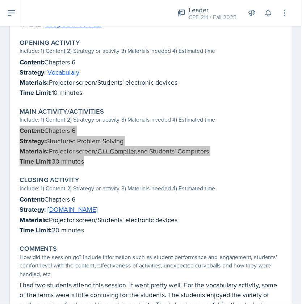
scroll to position [268, 0]
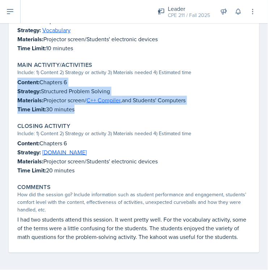
drag, startPoint x: 86, startPoint y: 161, endPoint x: 19, endPoint y: 135, distance: 72.3
click at [19, 139] on div "Content: Chapters 6 Strategy: Kahoot.it Materials: Projector screen/Students' e…" at bounding box center [133, 157] width 233 height 36
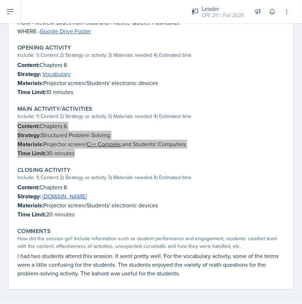
scroll to position [218, 0]
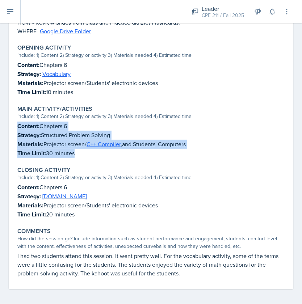
drag, startPoint x: 77, startPoint y: 153, endPoint x: 13, endPoint y: 127, distance: 68.7
click at [13, 127] on div "September 19th, 2025 Submitted Ella Deaton CPE 211 Fall 2025 Edit Delete View C…" at bounding box center [151, 64] width 284 height 451
drag, startPoint x: 82, startPoint y: 90, endPoint x: 12, endPoint y: 66, distance: 73.7
click at [12, 66] on div "September 19th, 2025 Submitted Ella Deaton CPE 211 Fall 2025 Edit Delete View C…" at bounding box center [151, 64] width 284 height 451
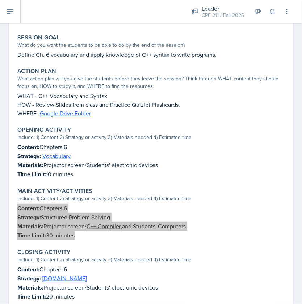
scroll to position [173, 0]
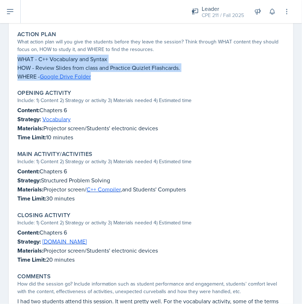
drag, startPoint x: 96, startPoint y: 76, endPoint x: 14, endPoint y: 59, distance: 83.9
click at [14, 59] on div "September 19th, 2025 Submitted Ella Deaton CPE 211 Fall 2025 Edit Delete View C…" at bounding box center [151, 109] width 284 height 451
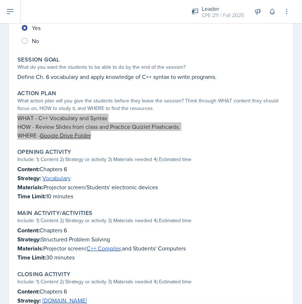
scroll to position [83, 0]
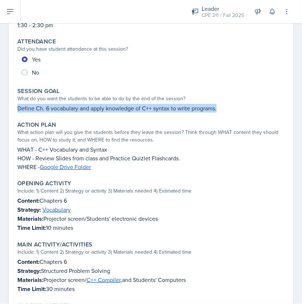
drag, startPoint x: 224, startPoint y: 112, endPoint x: 15, endPoint y: 106, distance: 209.6
click at [15, 106] on div "Session Goal What do you want the students to be able to do by the end of the s…" at bounding box center [150, 100] width 273 height 31
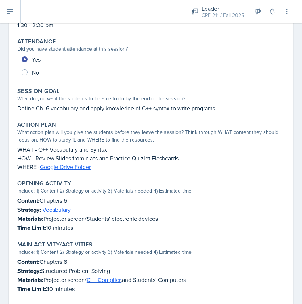
click at [76, 116] on div "Session Time 1:30 - 2:30 pm Attendance Did you have student attendance at this …" at bounding box center [150, 217] width 267 height 416
click at [92, 108] on p "Define Ch. 6 vocabulary and apply knowledge of C++ syntax to write programs." at bounding box center [150, 108] width 267 height 9
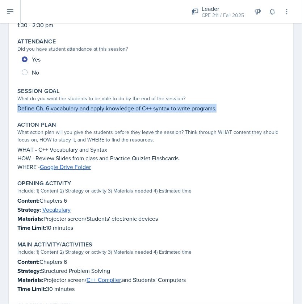
drag, startPoint x: 211, startPoint y: 109, endPoint x: 3, endPoint y: 104, distance: 207.4
click at [3, 104] on div "September 19th, 2025 Submitted Ella Deaton CPE 211 Fall 2025 Edit Delete View C…" at bounding box center [151, 208] width 302 height 468
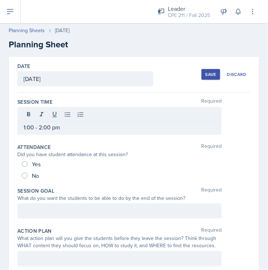
drag, startPoint x: 150, startPoint y: 131, endPoint x: 227, endPoint y: 136, distance: 77.2
click at [166, 131] on div "Session Time Required 1:00 - 2:00 pm" at bounding box center [133, 118] width 233 height 45
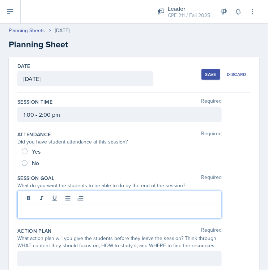
click at [115, 201] on div at bounding box center [119, 205] width 204 height 28
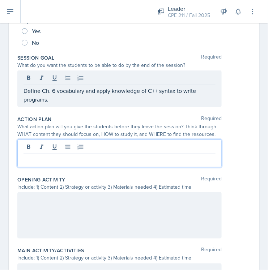
click at [113, 156] on p at bounding box center [120, 160] width 192 height 9
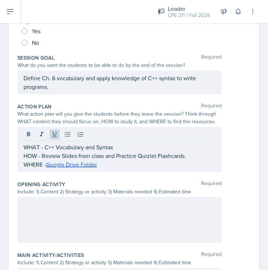
click at [107, 226] on div at bounding box center [119, 220] width 204 height 46
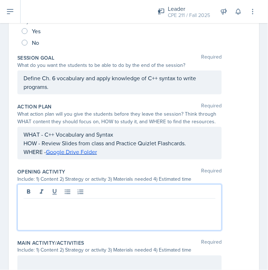
scroll to position [133, 0]
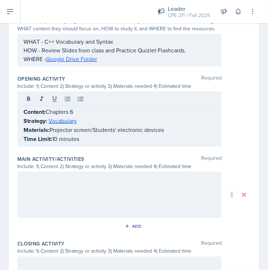
click at [122, 178] on p at bounding box center [120, 179] width 192 height 9
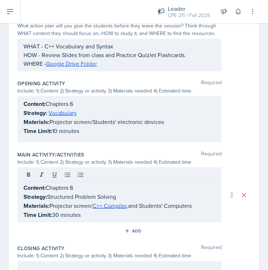
scroll to position [258, 0]
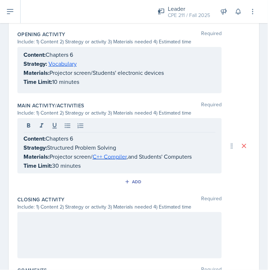
drag, startPoint x: 121, startPoint y: 237, endPoint x: 125, endPoint y: 240, distance: 4.9
click at [120, 236] on div at bounding box center [119, 235] width 204 height 46
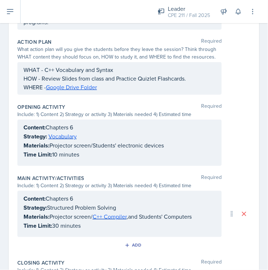
scroll to position [0, 0]
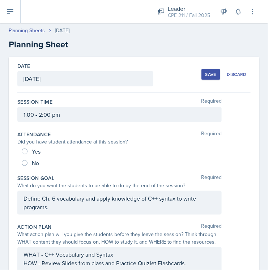
click at [206, 72] on div "Save" at bounding box center [211, 75] width 11 height 6
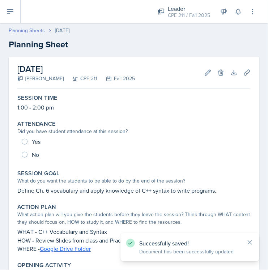
click at [31, 31] on link "Planning Sheets" at bounding box center [27, 31] width 36 height 8
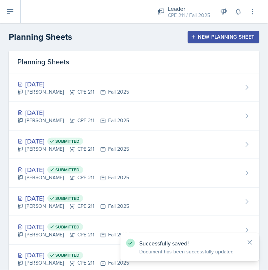
click at [220, 37] on div "New Planning Sheet" at bounding box center [224, 37] width 62 height 6
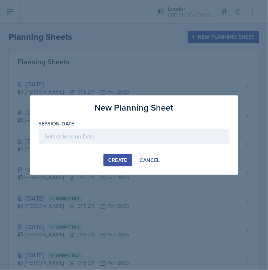
click at [120, 140] on div at bounding box center [134, 136] width 191 height 15
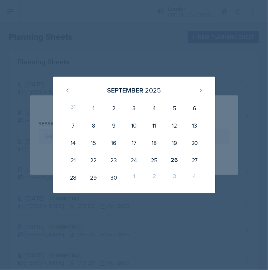
click at [132, 176] on div "1" at bounding box center [134, 177] width 20 height 17
click at [198, 92] on icon at bounding box center [201, 91] width 6 height 6
click at [134, 110] on div "1" at bounding box center [134, 108] width 20 height 17
type input "October 1st, 2025"
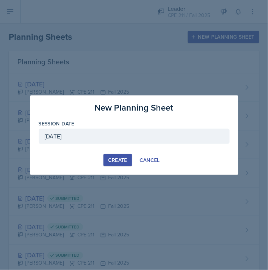
click at [116, 160] on div "Create" at bounding box center [117, 160] width 19 height 6
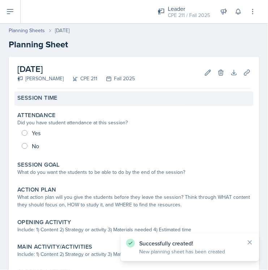
click at [69, 103] on div "Session Time" at bounding box center [133, 99] width 239 height 14
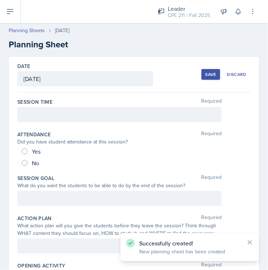
click at [117, 121] on div at bounding box center [119, 114] width 204 height 15
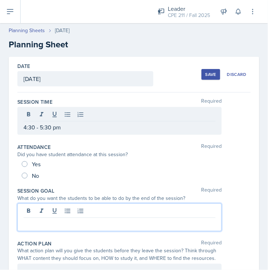
click at [63, 209] on div at bounding box center [119, 218] width 204 height 28
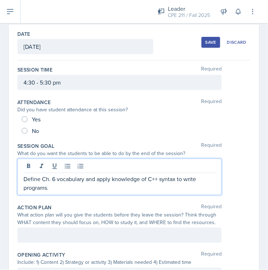
scroll to position [40, 0]
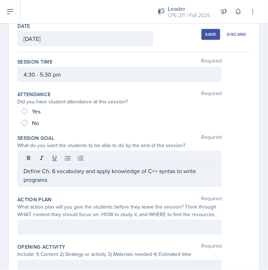
click at [109, 224] on p at bounding box center [120, 227] width 192 height 9
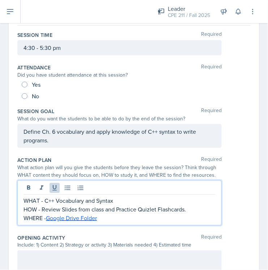
scroll to position [121, 0]
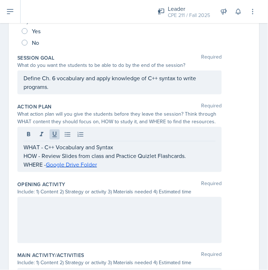
click at [114, 213] on div at bounding box center [119, 220] width 204 height 46
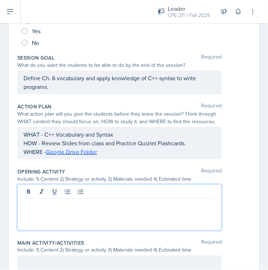
scroll to position [133, 0]
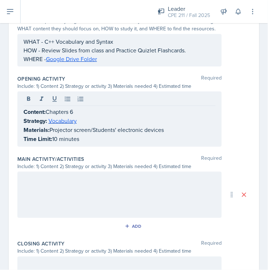
click at [114, 187] on div at bounding box center [119, 195] width 204 height 46
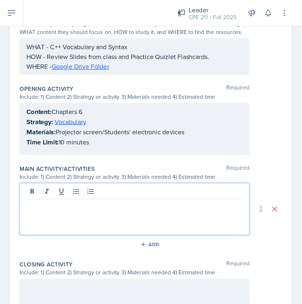
scroll to position [226, 0]
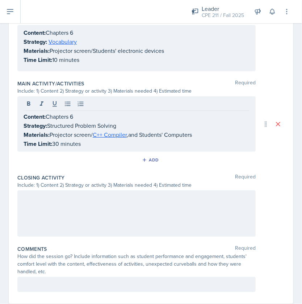
click at [145, 219] on div at bounding box center [136, 213] width 238 height 46
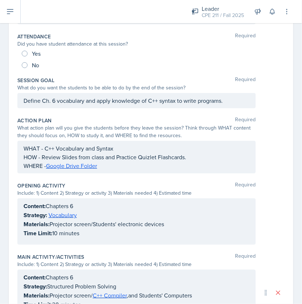
scroll to position [0, 0]
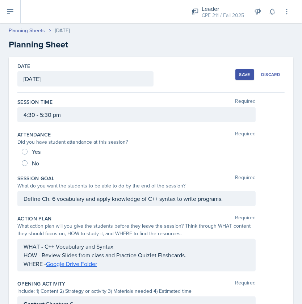
click at [239, 74] on div "Save" at bounding box center [244, 75] width 11 height 6
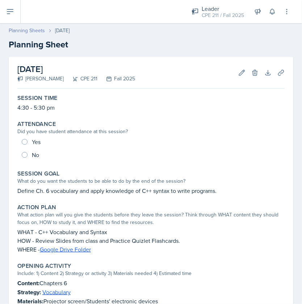
click at [22, 29] on link "Planning Sheets" at bounding box center [27, 31] width 36 height 8
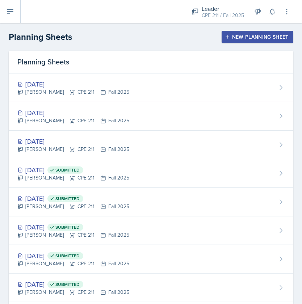
click at [249, 37] on div "New Planning Sheet" at bounding box center [257, 37] width 62 height 6
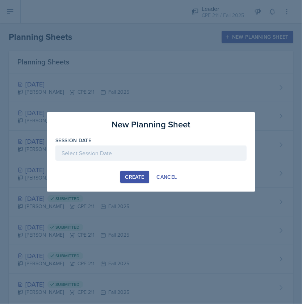
drag, startPoint x: 148, startPoint y: 131, endPoint x: 151, endPoint y: 134, distance: 4.4
click at [148, 133] on div "New Planning Sheet Session Date September 2025 31 1 2 3 4 5 6 7 8 9 10 11 12 13…" at bounding box center [151, 152] width 208 height 80
click at [153, 145] on div "Session Date" at bounding box center [150, 152] width 191 height 31
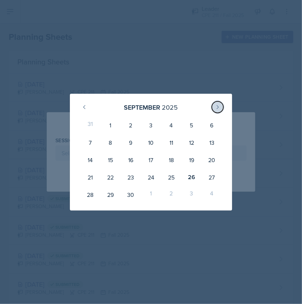
click at [216, 108] on icon at bounding box center [218, 107] width 6 height 6
click at [189, 124] on div "3" at bounding box center [191, 125] width 20 height 17
type input "October 3rd, 2025"
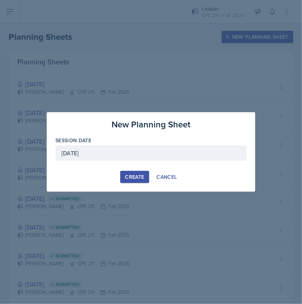
click at [132, 176] on div "Create" at bounding box center [134, 177] width 19 height 6
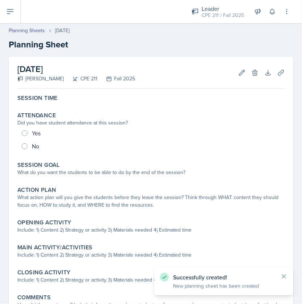
click at [31, 91] on div "October 3rd, 2025 Ella Deaton CPE 211 Fall 2025 Edit Delete Download Uploads Au…" at bounding box center [151, 204] width 284 height 294
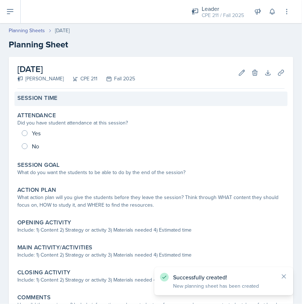
click at [39, 99] on label "Session Time" at bounding box center [37, 97] width 40 height 7
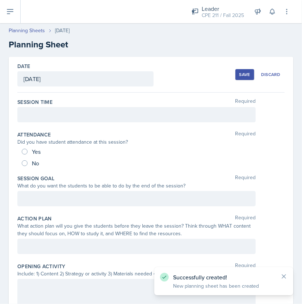
click at [66, 112] on div at bounding box center [136, 114] width 238 height 15
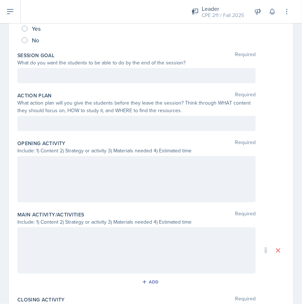
click at [142, 235] on p at bounding box center [137, 235] width 226 height 9
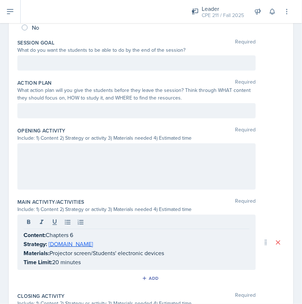
click at [160, 148] on div at bounding box center [136, 166] width 238 height 46
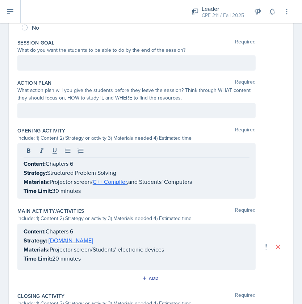
click at [142, 111] on p at bounding box center [137, 110] width 226 height 9
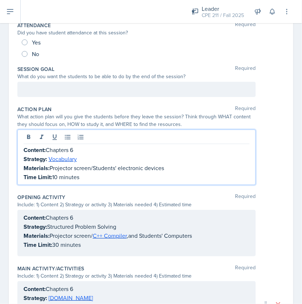
scroll to position [103, 0]
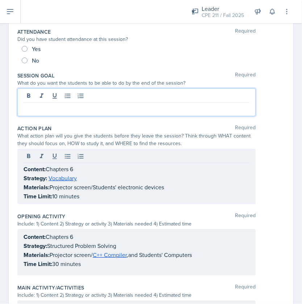
drag, startPoint x: 183, startPoint y: 94, endPoint x: 177, endPoint y: 94, distance: 6.2
click at [182, 104] on p at bounding box center [137, 108] width 226 height 9
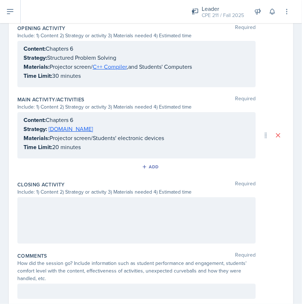
scroll to position [316, 0]
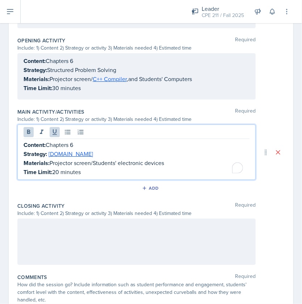
drag, startPoint x: 69, startPoint y: 168, endPoint x: 15, endPoint y: 147, distance: 57.3
click at [15, 147] on div "Date October 3rd, 2025 September 2025 31 1 2 3 4 5 6 7 8 9 10 11 12 13 14 15 16…" at bounding box center [151, 52] width 284 height 558
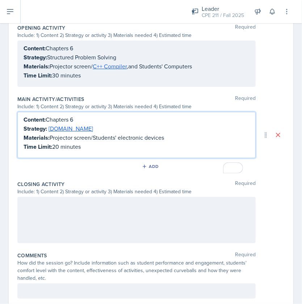
scroll to position [258, 0]
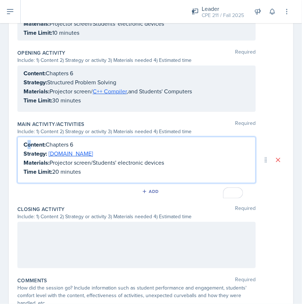
click at [31, 140] on strong "Content:" at bounding box center [35, 144] width 22 height 8
drag, startPoint x: 64, startPoint y: 159, endPoint x: 22, endPoint y: 138, distance: 46.9
click at [22, 138] on div "Content: Chapters 6 Strategy: Kahoot.it Materials: Projector screen/Students' e…" at bounding box center [136, 160] width 238 height 46
copy div "Content: Chapters 6 Strategy: Kahoot.it Materials: Projector screen/Students' e…"
click at [75, 232] on div at bounding box center [136, 245] width 238 height 46
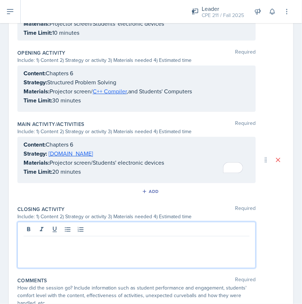
scroll to position [271, 0]
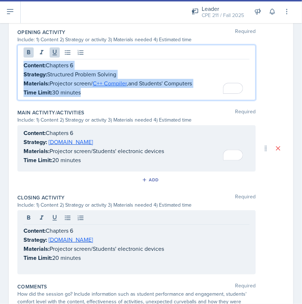
drag, startPoint x: 93, startPoint y: 89, endPoint x: 16, endPoint y: 60, distance: 82.7
click at [16, 60] on div "Date October 3rd, 2025 September 2025 31 1 2 3 4 5 6 7 8 9 10 11 12 13 14 15 16…" at bounding box center [151, 60] width 284 height 564
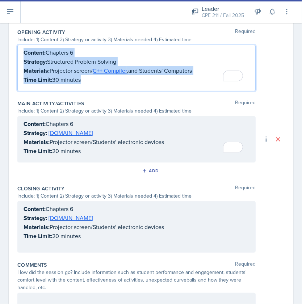
scroll to position [266, 0]
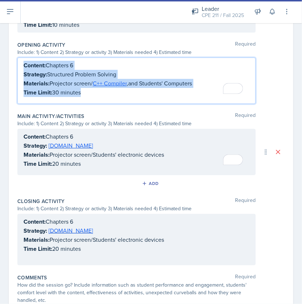
copy div "Content: Chapters 6 Strategy: Structured Problem Solving Materials: Projector s…"
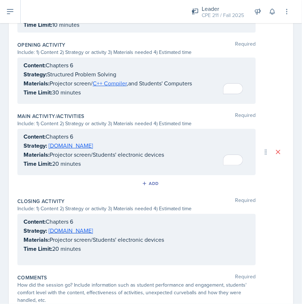
drag, startPoint x: 107, startPoint y: 164, endPoint x: 37, endPoint y: 152, distance: 71.3
click at [28, 147] on div "Content: Chapters 6 Strategy: Kahoot.it Materials: Projector screen/Students' e…" at bounding box center [136, 152] width 238 height 46
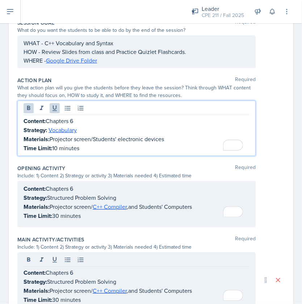
drag, startPoint x: 83, startPoint y: 144, endPoint x: 16, endPoint y: 120, distance: 71.2
click at [16, 120] on div "Date October 3rd, 2025 September 2025 31 1 2 3 4 5 6 7 8 9 10 11 12 13 14 15 16…" at bounding box center [151, 183] width 284 height 564
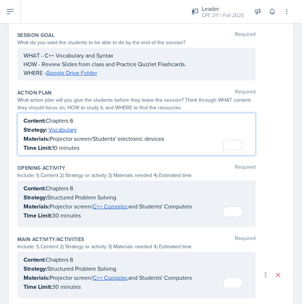
copy div "Content: Chapters 6 Strategy: Vocabulary Materials: Projector screen/Students' …"
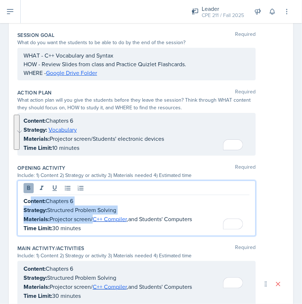
drag, startPoint x: 93, startPoint y: 212, endPoint x: 31, endPoint y: 181, distance: 69.1
click at [31, 181] on div "Content: Chapters 6 Strategy: Structured Problem Solving Materials: Projector s…" at bounding box center [136, 208] width 238 height 55
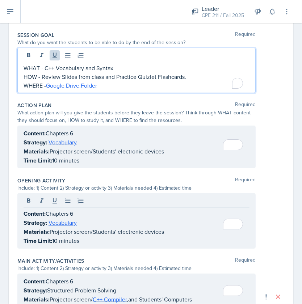
scroll to position [156, 0]
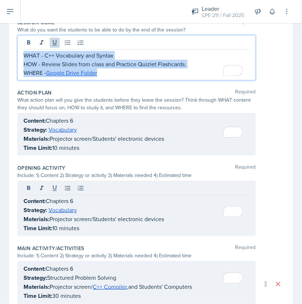
drag, startPoint x: 103, startPoint y: 75, endPoint x: 18, endPoint y: 55, distance: 87.0
click at [18, 55] on div "WHAT - C++ Vocabulary and Syntax HOW - Review Slides from class and Practice Qu…" at bounding box center [136, 57] width 238 height 45
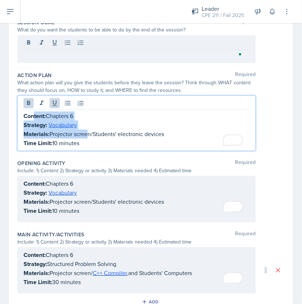
drag, startPoint x: 86, startPoint y: 127, endPoint x: 38, endPoint y: 119, distance: 49.3
click at [33, 115] on div "Content: Chapters 6 Strategy: Vocabulary Materials: Projector screen/Students' …" at bounding box center [137, 129] width 226 height 36
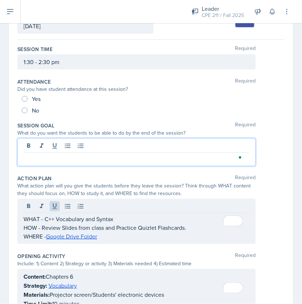
click at [84, 154] on p "To enrich screen reader interactions, please activate Accessibility in Grammarl…" at bounding box center [137, 158] width 226 height 9
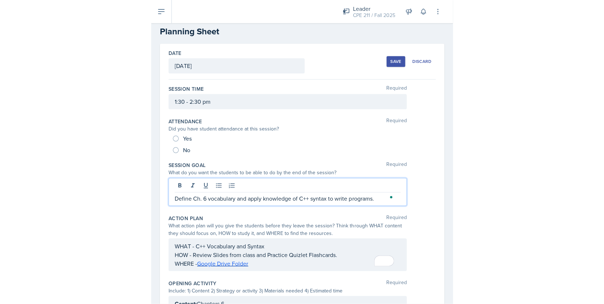
scroll to position [0, 0]
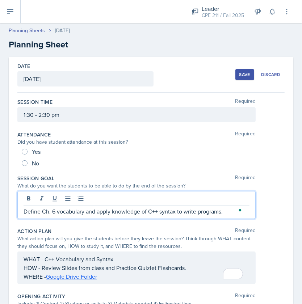
click at [241, 77] on div "Save" at bounding box center [244, 75] width 11 height 6
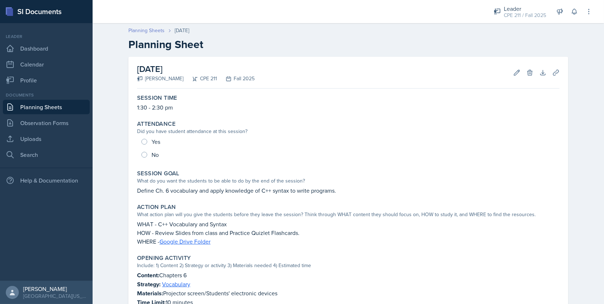
click at [143, 32] on link "Planning Sheets" at bounding box center [146, 31] width 36 height 8
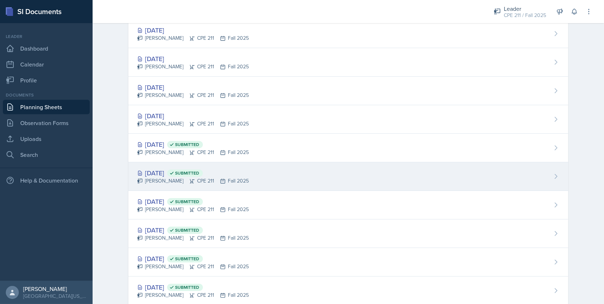
scroll to position [45, 0]
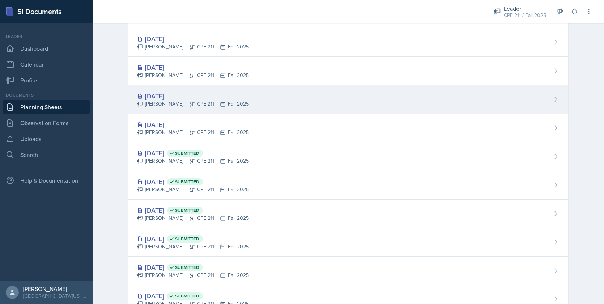
click at [268, 108] on div "Sep 29th, 2025 Ella Deaton CPE 211 Fall 2025" at bounding box center [348, 99] width 440 height 29
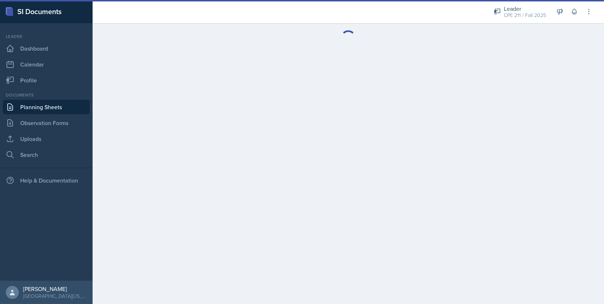
click at [37, 39] on div "Leader" at bounding box center [46, 36] width 87 height 7
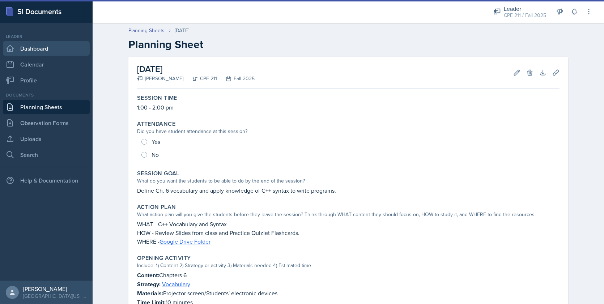
click at [41, 48] on link "Dashboard" at bounding box center [46, 48] width 87 height 14
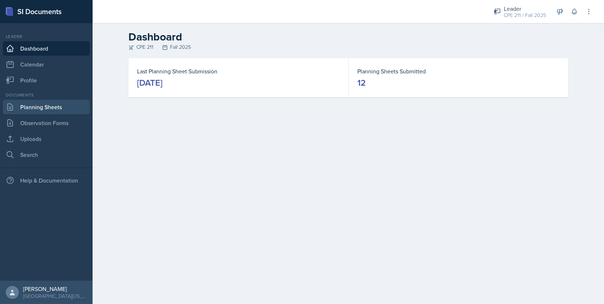
click at [40, 103] on link "Planning Sheets" at bounding box center [46, 107] width 87 height 14
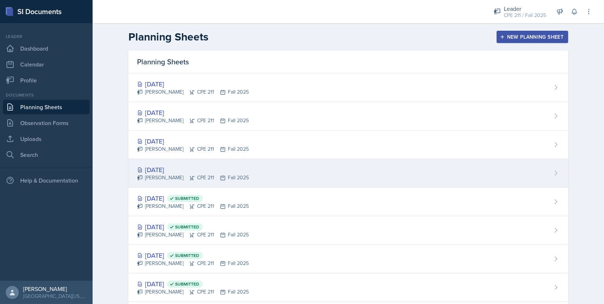
click at [179, 177] on div "Ella Deaton CPE 211 Fall 2025" at bounding box center [193, 178] width 112 height 8
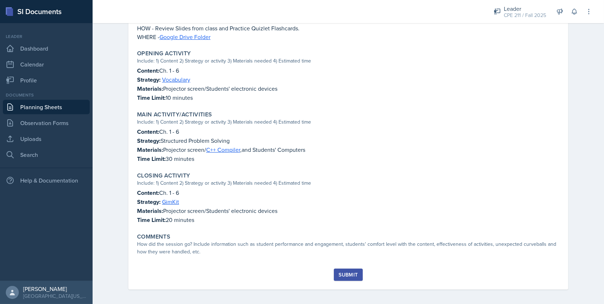
scroll to position [69, 0]
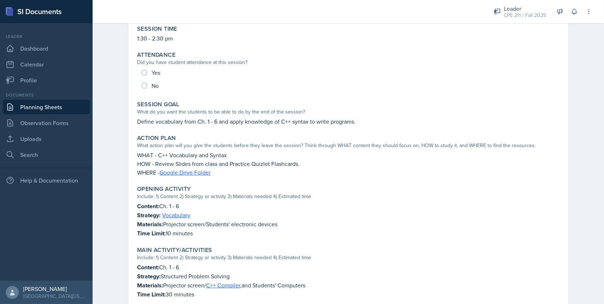
click at [56, 110] on link "Planning Sheets" at bounding box center [46, 107] width 87 height 14
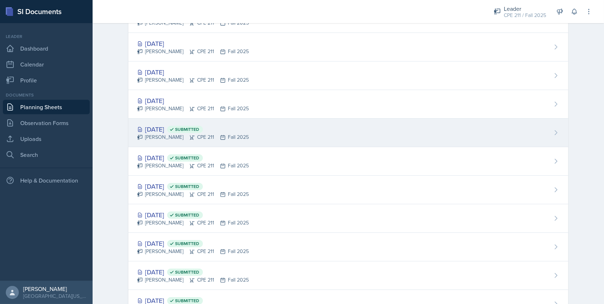
click at [166, 136] on div "Ella Deaton CPE 211 Fall 2025" at bounding box center [193, 138] width 112 height 8
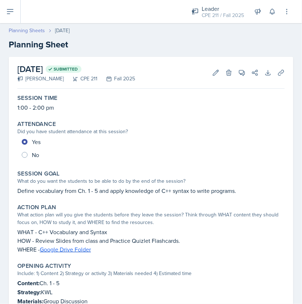
click at [35, 29] on link "Planning Sheets" at bounding box center [27, 31] width 36 height 8
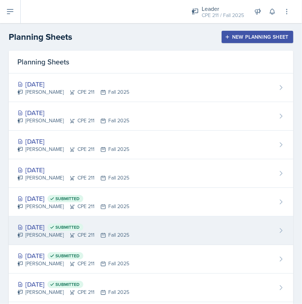
click at [58, 227] on div "Sep 19th, 2025 Submitted" at bounding box center [73, 227] width 112 height 10
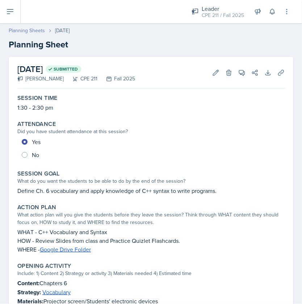
click at [35, 30] on link "Planning Sheets" at bounding box center [27, 31] width 36 height 8
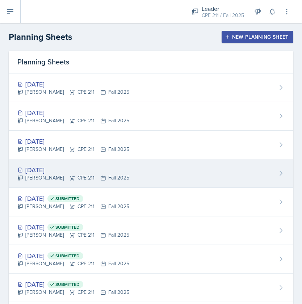
click at [121, 176] on div "Sep 26th, 2025 Ella Deaton CPE 211 Fall 2025" at bounding box center [151, 173] width 284 height 29
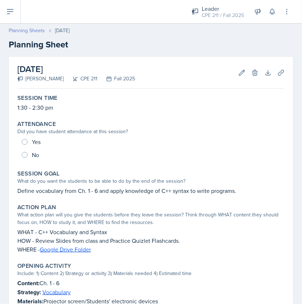
click at [38, 30] on link "Planning Sheets" at bounding box center [27, 31] width 36 height 8
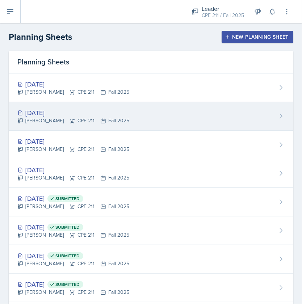
click at [55, 114] on div "[DATE]" at bounding box center [73, 113] width 112 height 10
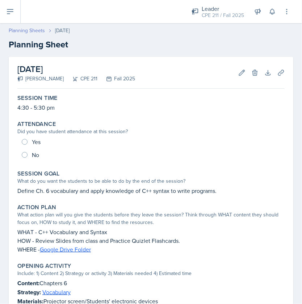
click at [40, 29] on link "Planning Sheets" at bounding box center [27, 31] width 36 height 8
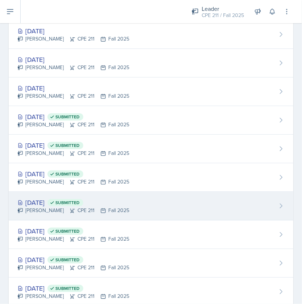
scroll to position [90, 0]
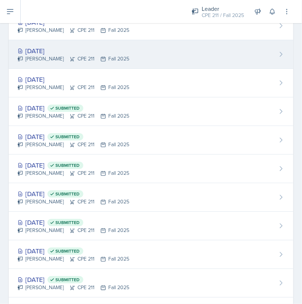
click at [55, 54] on div "Sep 29th, 2025" at bounding box center [73, 51] width 112 height 10
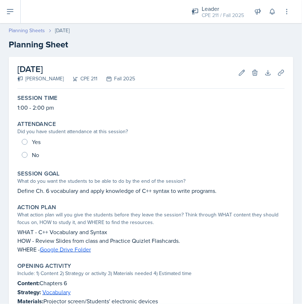
click at [30, 35] on div "Planning Sheets Sep 29th, 2025 Planning Sheet" at bounding box center [151, 39] width 302 height 24
click at [31, 33] on link "Planning Sheets" at bounding box center [27, 31] width 36 height 8
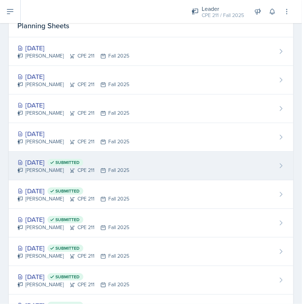
scroll to position [45, 0]
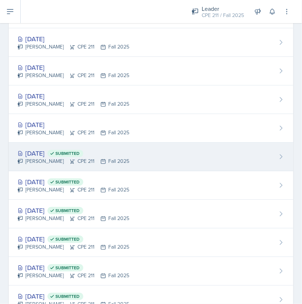
click at [69, 153] on div "Sep 22nd, 2025 Submitted" at bounding box center [73, 153] width 112 height 10
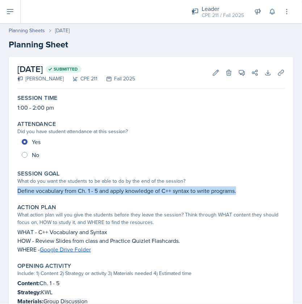
drag, startPoint x: 248, startPoint y: 191, endPoint x: 10, endPoint y: 193, distance: 238.5
click at [10, 193] on div "[DATE] Submitted [PERSON_NAME] CPE 211 Fall 2025 Edit Delete View Comments Comm…" at bounding box center [151, 278] width 284 height 442
copy p "Define vocabulary from Ch. 1 - 5 and apply knowledge of C++ syntax to write pro…"
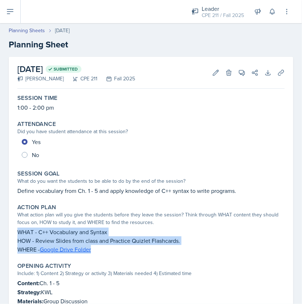
drag, startPoint x: 119, startPoint y: 251, endPoint x: 13, endPoint y: 230, distance: 108.5
click at [13, 230] on div "[DATE] Submitted [PERSON_NAME] CPE 211 Fall 2025 Edit Delete View Comments Comm…" at bounding box center [151, 278] width 284 height 442
copy div "WHAT - C++ Vocabulary and Syntax HOW - Review Slides from class and Practice Qu…"
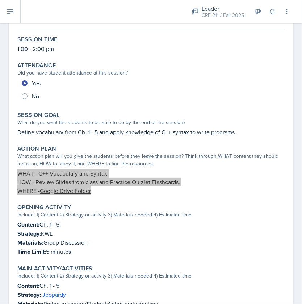
scroll to position [90, 0]
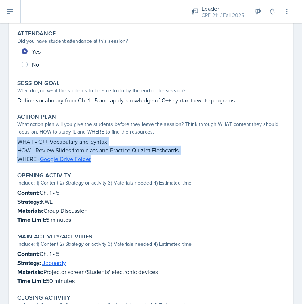
drag, startPoint x: 75, startPoint y: 219, endPoint x: 12, endPoint y: 192, distance: 68.6
click at [12, 192] on div "[DATE] Submitted [PERSON_NAME] CPE 211 Fall 2025 Edit Delete View Comments Comm…" at bounding box center [151, 187] width 284 height 442
copy div "Content: Ch. 1 - 5 Strategy: KWL Materials: Group Discussion Time Limit: 5 minu…"
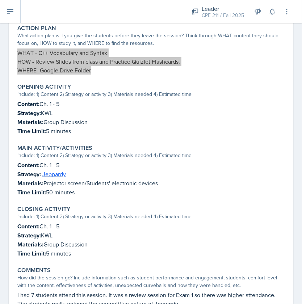
scroll to position [181, 0]
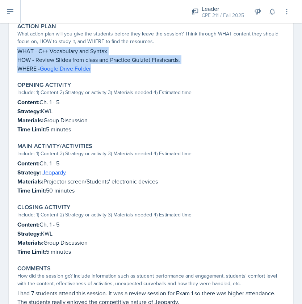
drag, startPoint x: 79, startPoint y: 188, endPoint x: 14, endPoint y: 165, distance: 69.1
click at [14, 165] on div "[DATE] Submitted [PERSON_NAME] CPE 211 Fall 2025 Edit Delete View Comments Comm…" at bounding box center [151, 97] width 284 height 442
copy div "Content: Ch. 1 - 5 Strategy: Jeopardy Materials: Projector screen/Students' ele…"
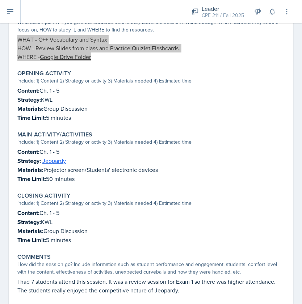
scroll to position [210, 0]
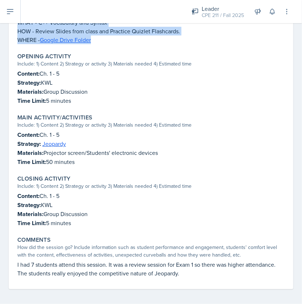
drag, startPoint x: 77, startPoint y: 219, endPoint x: 10, endPoint y: 190, distance: 72.9
click at [10, 190] on div "[DATE] Submitted [PERSON_NAME] CPE 211 Fall 2025 Edit Delete View Comments Comm…" at bounding box center [151, 68] width 284 height 442
copy div "Content: Ch. 1 - 5 Strategy: KWL Materials: Group Discussion Time Limit: 5 minu…"
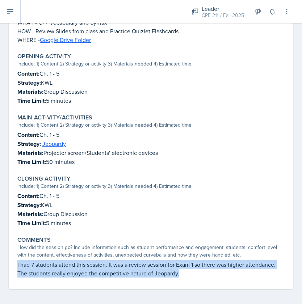
drag, startPoint x: 189, startPoint y: 269, endPoint x: 10, endPoint y: 262, distance: 178.6
click at [10, 262] on div "[DATE] Submitted [PERSON_NAME] CPE 211 Fall 2025 Edit Delete View Comments Comm…" at bounding box center [151, 68] width 284 height 442
copy p "I had 7 students attend this session. It was a review session for Exam 1 so the…"
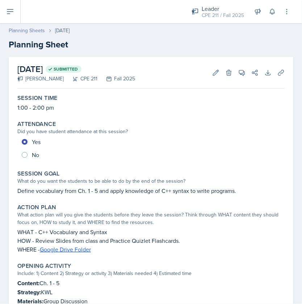
click at [34, 27] on link "Planning Sheets" at bounding box center [27, 31] width 36 height 8
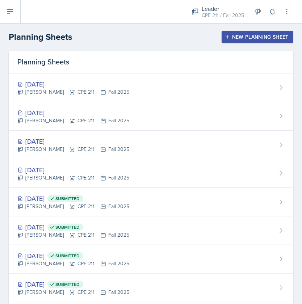
click at [261, 37] on div "New Planning Sheet" at bounding box center [257, 37] width 62 height 6
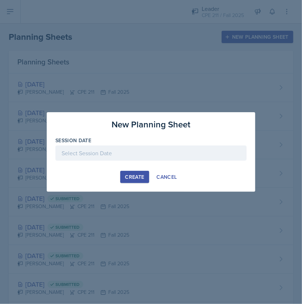
click at [157, 155] on div at bounding box center [150, 152] width 191 height 15
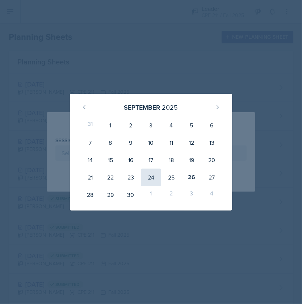
click at [149, 179] on div "24" at bounding box center [151, 177] width 20 height 17
type input "[DATE]"
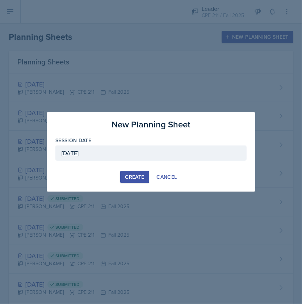
click at [137, 180] on div "Create" at bounding box center [134, 177] width 19 height 6
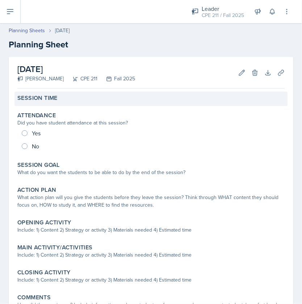
click at [37, 101] on label "Session Time" at bounding box center [37, 97] width 40 height 7
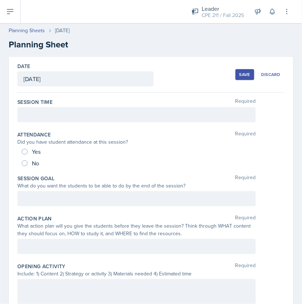
click at [41, 111] on div at bounding box center [136, 114] width 238 height 15
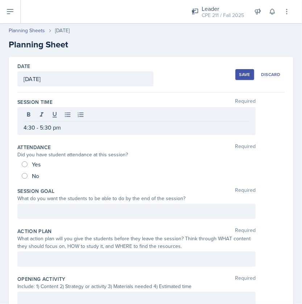
click at [32, 164] on span "Yes" at bounding box center [36, 164] width 9 height 7
click at [28, 164] on input "Yes" at bounding box center [25, 164] width 6 height 6
radio input "true"
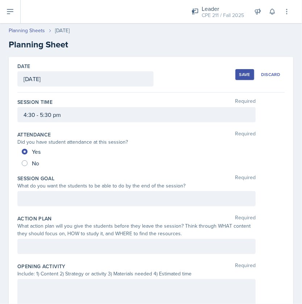
click at [66, 198] on div at bounding box center [136, 198] width 238 height 15
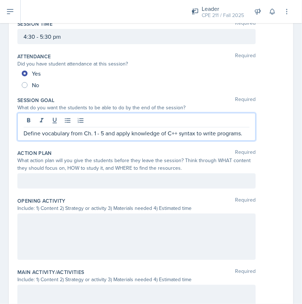
scroll to position [90, 0]
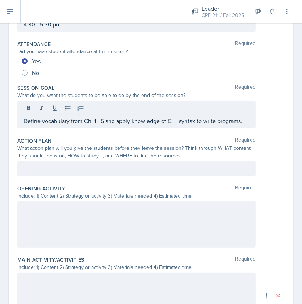
click at [118, 173] on p at bounding box center [137, 168] width 226 height 9
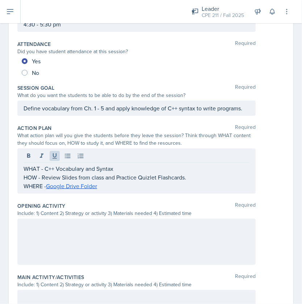
click at [34, 250] on div at bounding box center [136, 242] width 238 height 46
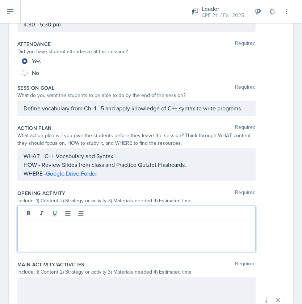
scroll to position [103, 0]
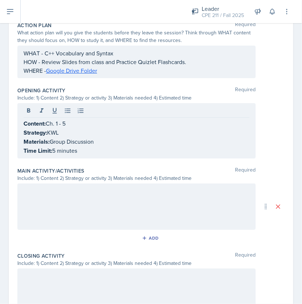
click at [97, 210] on div at bounding box center [136, 206] width 238 height 46
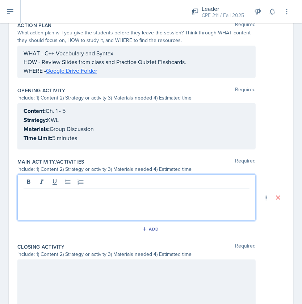
scroll to position [206, 0]
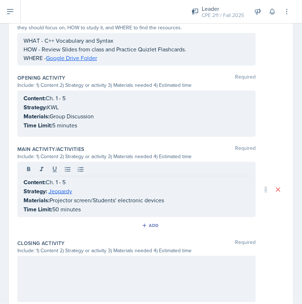
click at [126, 280] on div at bounding box center [136, 279] width 238 height 46
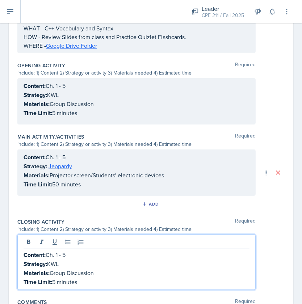
scroll to position [294, 0]
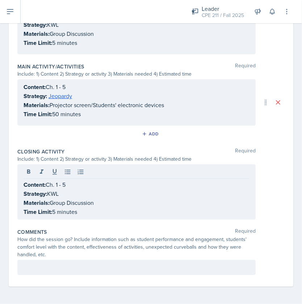
click at [134, 273] on div at bounding box center [136, 267] width 238 height 15
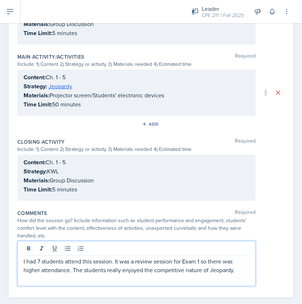
click at [209, 268] on p "I had 7 students attend this session. It was a review session for Exam 1 so the…" at bounding box center [137, 265] width 226 height 17
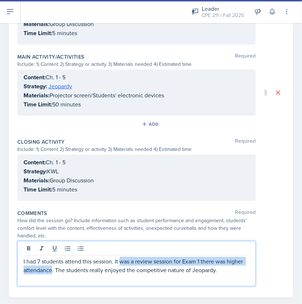
drag, startPoint x: 69, startPoint y: 277, endPoint x: 119, endPoint y: 267, distance: 50.9
click at [119, 267] on p "I had 7 students attend this session. It was a review session for Exam 1 there …" at bounding box center [137, 265] width 226 height 17
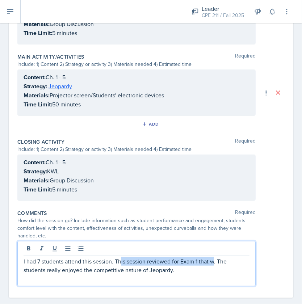
drag, startPoint x: 215, startPoint y: 268, endPoint x: 121, endPoint y: 269, distance: 93.4
click at [121, 269] on p "I had 7 students attend this session. This session reviewed for Exam 1 that w. …" at bounding box center [137, 265] width 226 height 17
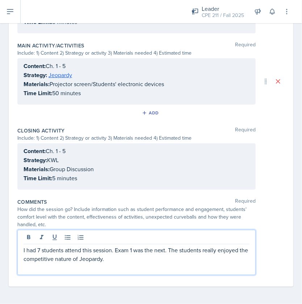
scroll to position [316, 0]
click at [40, 252] on p "I had 7 students attend this session. Exam 1 was the next day so this review se…" at bounding box center [137, 254] width 226 height 17
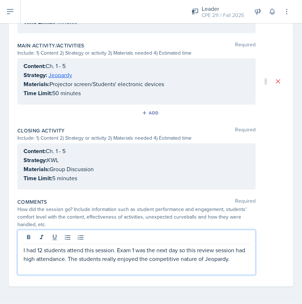
click at [244, 259] on div "I had 12 students attend this session. Exam 1 was the next day so this review s…" at bounding box center [136, 252] width 238 height 45
drag, startPoint x: 240, startPoint y: 259, endPoint x: 244, endPoint y: 261, distance: 4.7
click at [240, 259] on p "I had 12 students attend this session. Exam 1 was the next day, so this review …" at bounding box center [137, 254] width 226 height 17
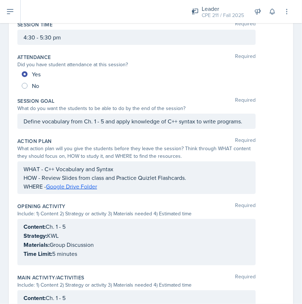
scroll to position [0, 0]
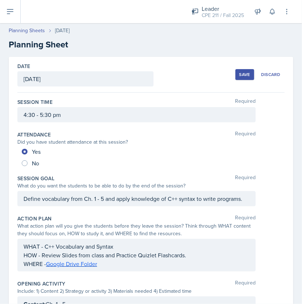
click at [239, 73] on div "Save" at bounding box center [244, 75] width 11 height 6
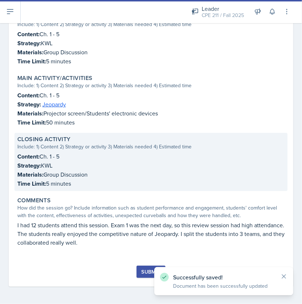
scroll to position [246, 0]
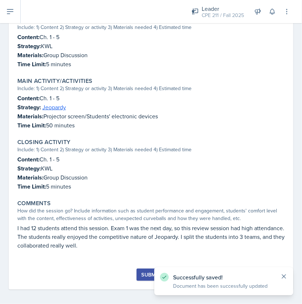
click at [286, 278] on icon at bounding box center [283, 276] width 7 height 7
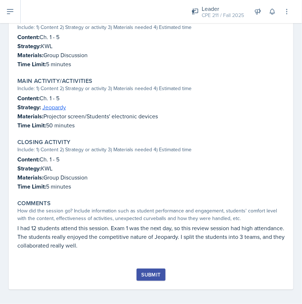
click at [151, 272] on div "Submit" at bounding box center [150, 275] width 19 height 6
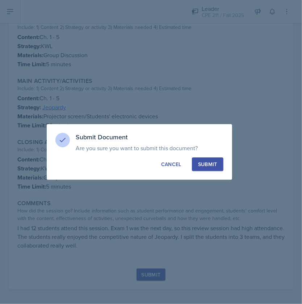
click at [212, 169] on button "Submit" at bounding box center [207, 164] width 31 height 14
radio input "true"
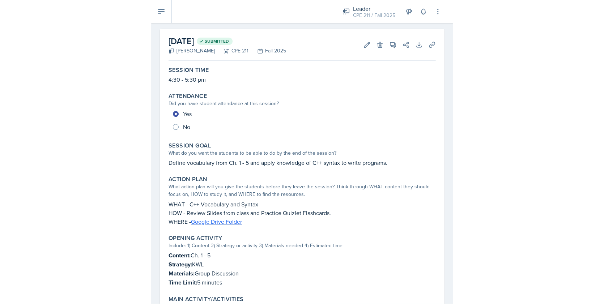
scroll to position [0, 0]
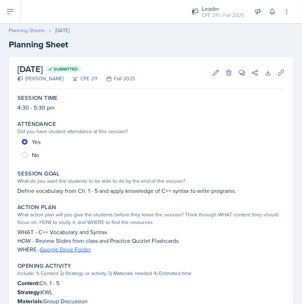
click at [26, 33] on link "Planning Sheets" at bounding box center [27, 31] width 36 height 8
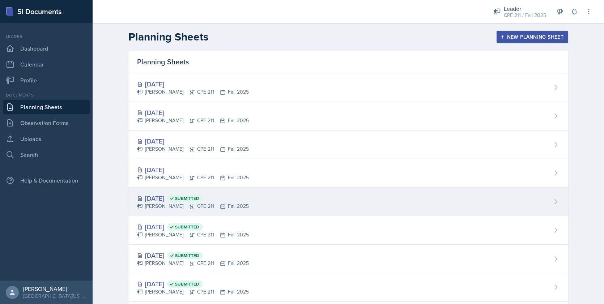
scroll to position [45, 0]
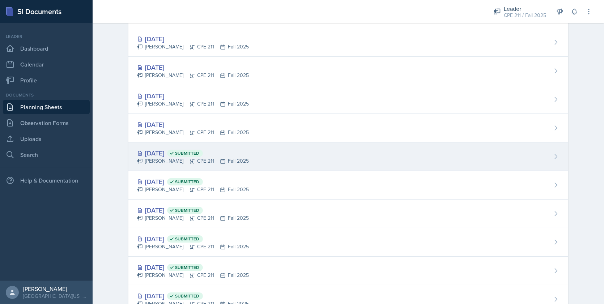
click at [316, 147] on div "[DATE] Submitted [PERSON_NAME] CPE 211 Fall 2025" at bounding box center [348, 157] width 440 height 29
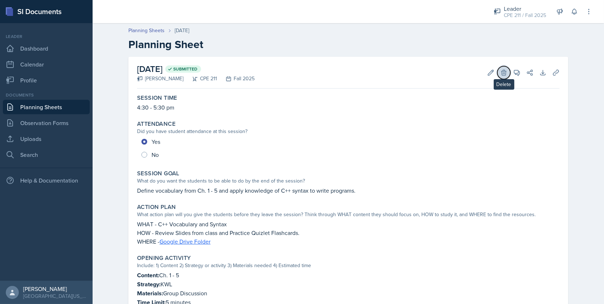
click at [503, 77] on button "Delete" at bounding box center [504, 72] width 13 height 13
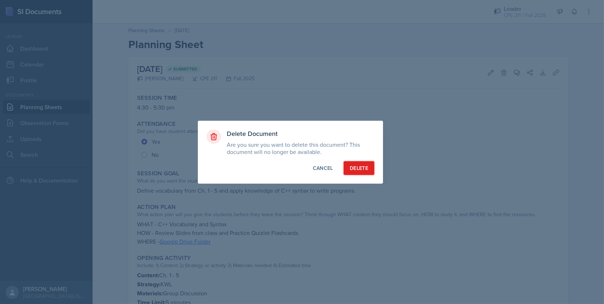
click at [366, 170] on div "Delete" at bounding box center [359, 168] width 18 height 7
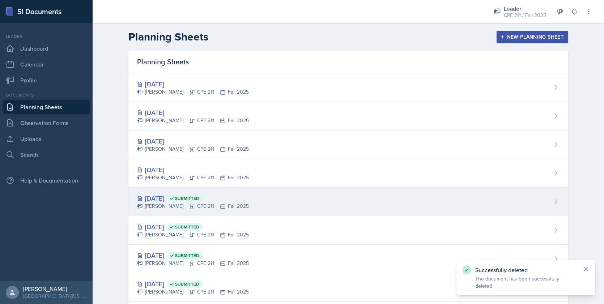
click at [173, 197] on div "Sep 24th, 2025 Submitted" at bounding box center [193, 199] width 112 height 10
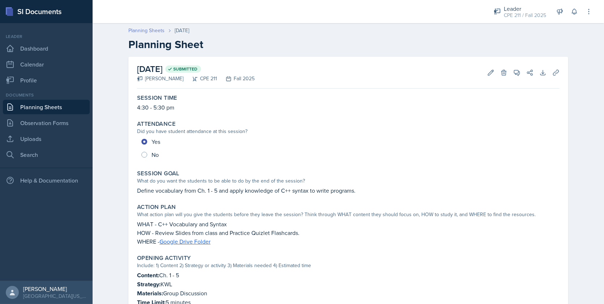
click at [154, 31] on link "Planning Sheets" at bounding box center [146, 31] width 36 height 8
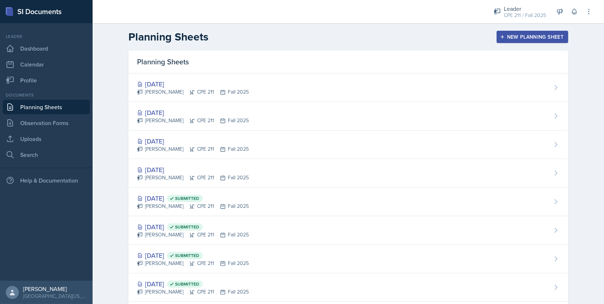
click at [273, 42] on div "Planning Sheets New Planning Sheet" at bounding box center [348, 36] width 463 height 13
click at [52, 114] on div "Documents Planning Sheets Observation Forms Uploads Search" at bounding box center [46, 127] width 87 height 70
click at [53, 120] on link "Observation Forms" at bounding box center [46, 123] width 87 height 14
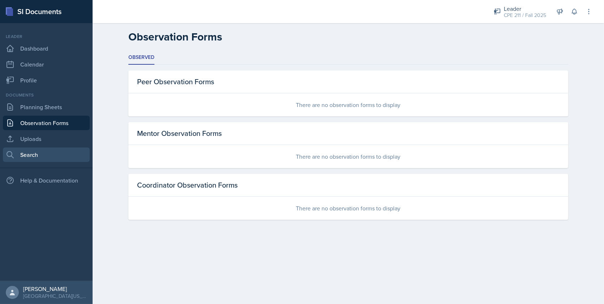
click at [40, 161] on nav "Leader Dashboard Calendar Profile Documents Planning Sheets Observation Forms U…" at bounding box center [46, 152] width 93 height 258
click at [48, 152] on link "Search" at bounding box center [46, 155] width 87 height 14
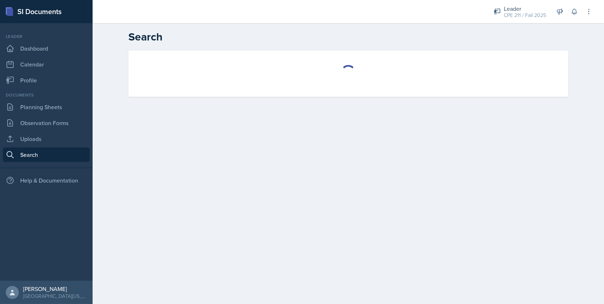
select select "all"
select select "1"
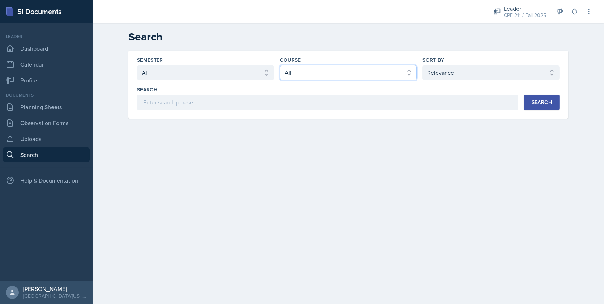
click at [370, 67] on select "Select course All ACC 211 ACC 212 ACC 307 BYS 119 BYS 215 BYS 300 CH 101 CH 121…" at bounding box center [348, 72] width 137 height 15
select select "51699ed0-480f-47d9-8eae-245cf2f2b123"
click at [280, 65] on select "Select course All ACC 211 ACC 212 ACC 307 BYS 119 BYS 215 BYS 300 CH 101 CH 121…" at bounding box center [348, 72] width 137 height 15
click at [550, 100] on div "Search" at bounding box center [542, 103] width 20 height 6
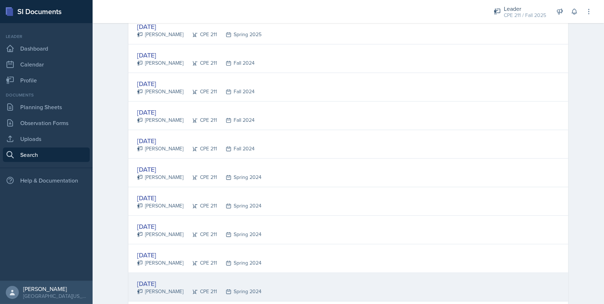
scroll to position [1034, 0]
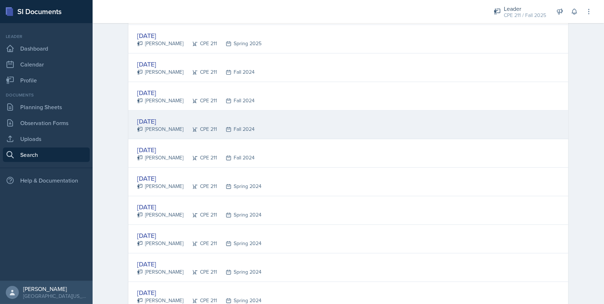
click at [155, 117] on div "Sep 27th, 2024" at bounding box center [196, 122] width 118 height 10
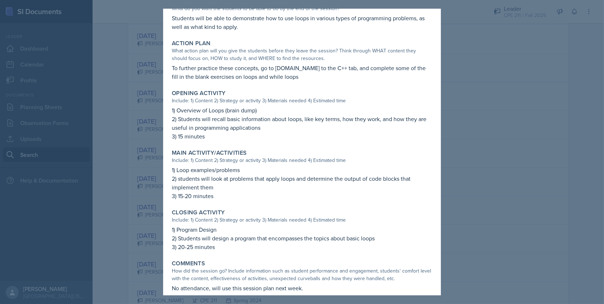
scroll to position [132, 0]
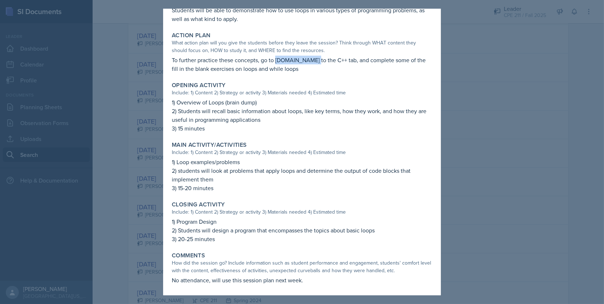
drag, startPoint x: 278, startPoint y: 58, endPoint x: 315, endPoint y: 59, distance: 37.3
click at [315, 59] on p "To further practice these concepts, go to w3schools.com to the C++ tab, and com…" at bounding box center [302, 64] width 261 height 17
copy p "w3schools.com"
click at [480, 89] on div at bounding box center [302, 152] width 604 height 304
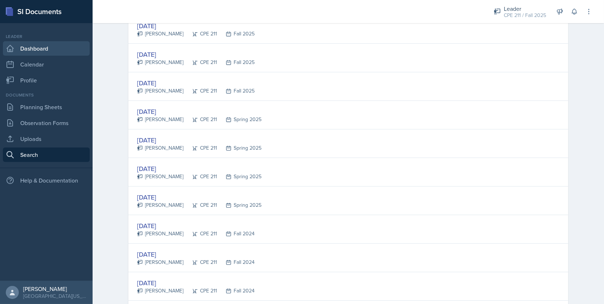
scroll to position [0, 0]
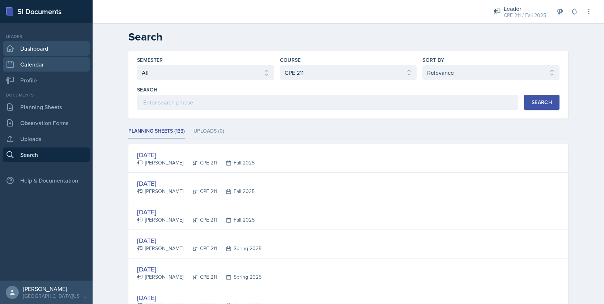
drag, startPoint x: 43, startPoint y: 46, endPoint x: 87, endPoint y: 60, distance: 46.5
click at [42, 46] on link "Dashboard" at bounding box center [46, 48] width 87 height 14
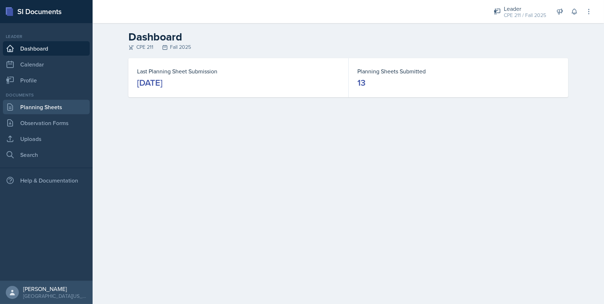
click at [40, 105] on link "Planning Sheets" at bounding box center [46, 107] width 87 height 14
